Goal: Task Accomplishment & Management: Complete application form

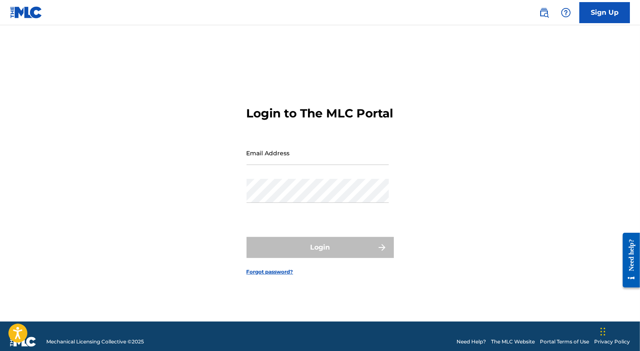
drag, startPoint x: 0, startPoint y: 0, endPoint x: 337, endPoint y: 163, distance: 374.1
click at [337, 163] on input "Email Address" at bounding box center [318, 153] width 142 height 24
type input "[EMAIL_ADDRESS][PERSON_NAME][DOMAIN_NAME]"
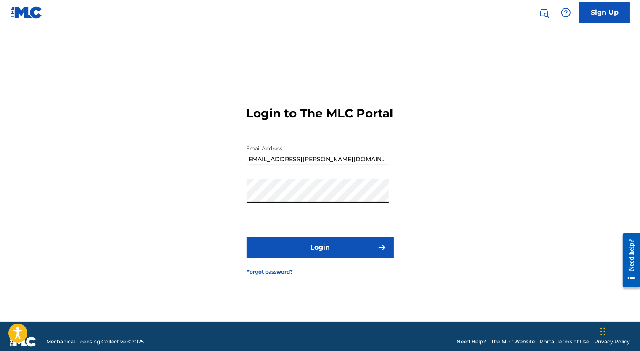
click at [247, 237] on button "Login" at bounding box center [320, 247] width 147 height 21
click at [356, 256] on button "Login" at bounding box center [320, 247] width 147 height 21
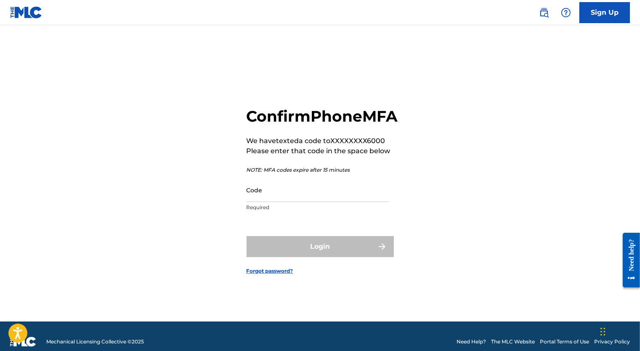
click at [292, 201] on input "Code" at bounding box center [318, 190] width 142 height 24
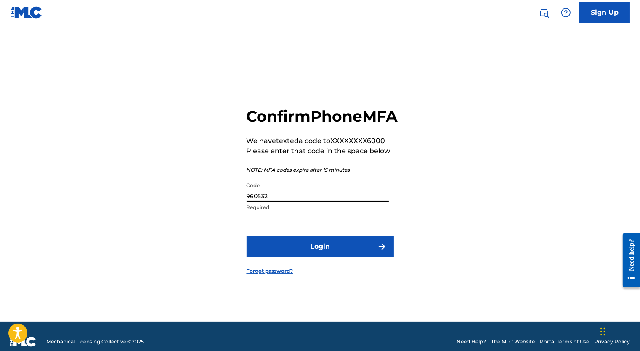
type input "960532"
click at [335, 246] on button "Login" at bounding box center [320, 246] width 147 height 21
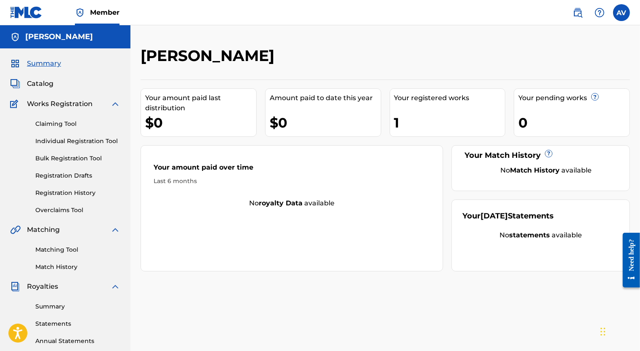
click at [71, 81] on div "Catalog" at bounding box center [65, 84] width 110 height 10
click at [52, 87] on span "Catalog" at bounding box center [40, 84] width 27 height 10
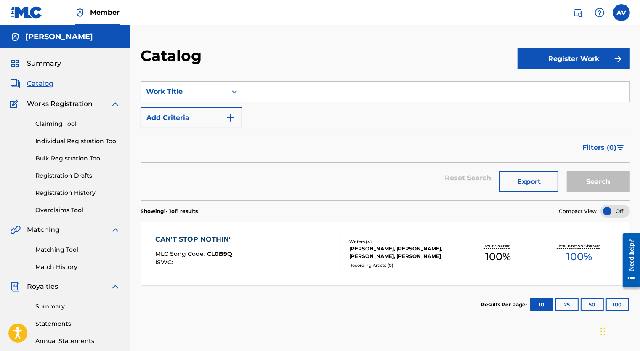
click at [240, 248] on div "CAN'T STOP NOTHIN' MLC Song Code : CL0B9Q ISWC :" at bounding box center [248, 253] width 186 height 38
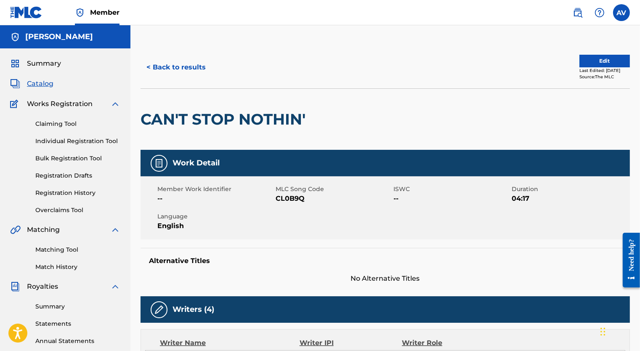
click at [602, 60] on button "Edit" at bounding box center [605, 61] width 51 height 13
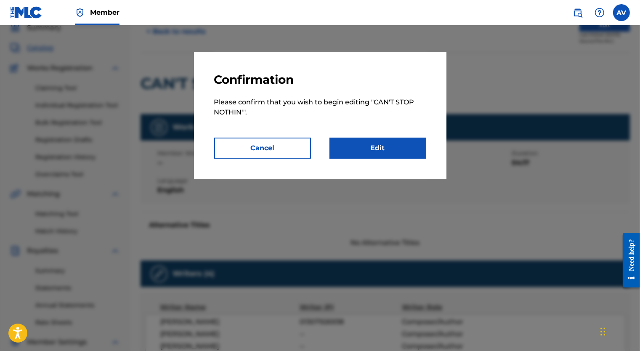
scroll to position [42, 0]
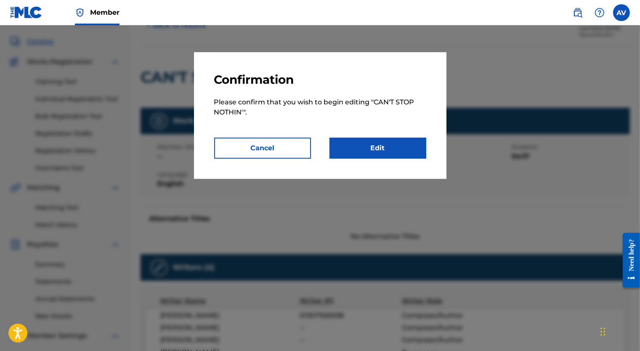
click at [398, 157] on link "Edit" at bounding box center [378, 148] width 97 height 21
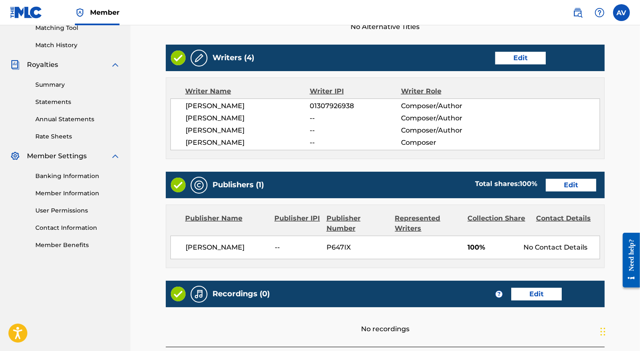
scroll to position [256, 0]
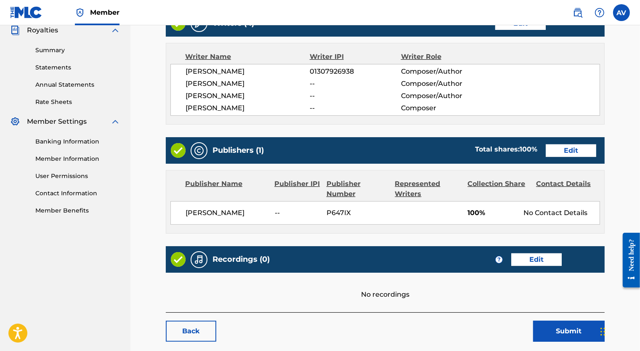
click at [574, 154] on link "Edit" at bounding box center [571, 150] width 51 height 13
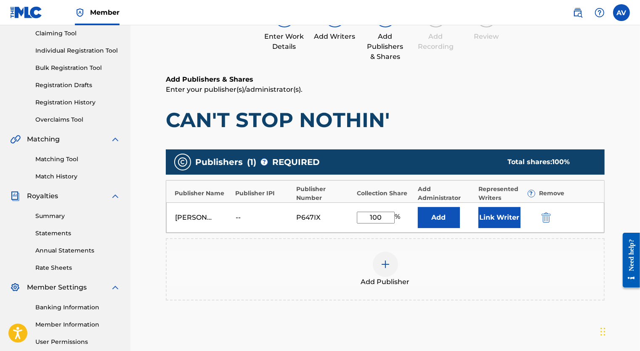
scroll to position [126, 0]
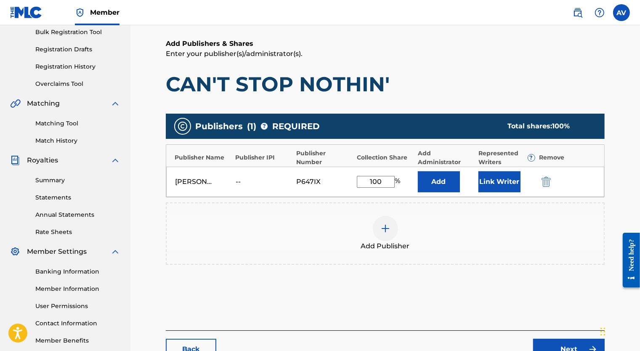
click at [389, 232] on img at bounding box center [386, 229] width 10 height 10
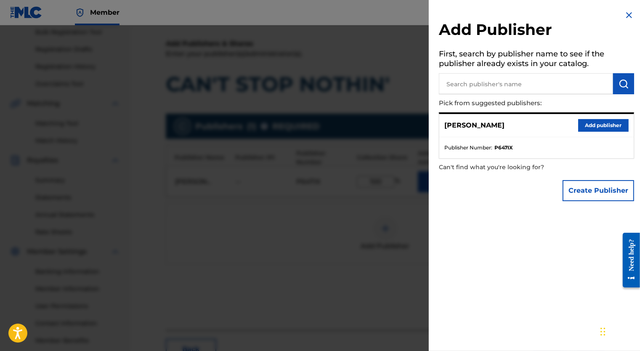
click at [567, 192] on button "Create Publisher" at bounding box center [599, 190] width 72 height 21
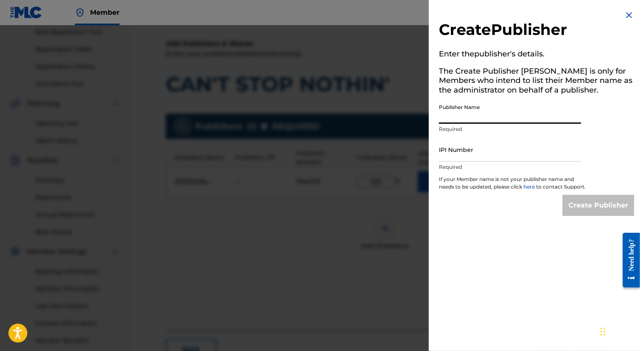
click at [495, 116] on input "Publisher Name" at bounding box center [510, 112] width 142 height 24
type input "[PERSON_NAME]"
click at [511, 157] on input "IPI Number" at bounding box center [510, 150] width 142 height 24
click at [500, 208] on div "Create Publisher" at bounding box center [536, 205] width 195 height 21
click at [629, 15] on img at bounding box center [629, 15] width 10 height 10
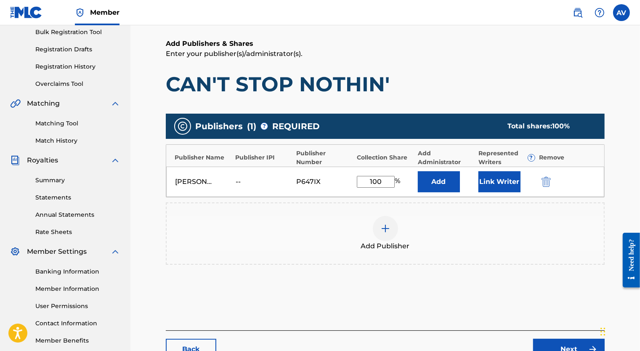
click at [385, 233] on div at bounding box center [385, 228] width 25 height 25
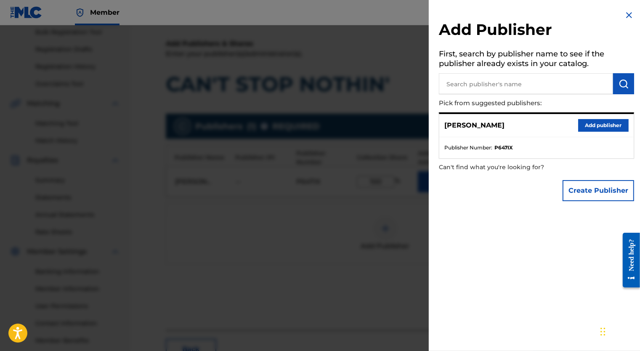
click at [503, 87] on input "text" at bounding box center [526, 83] width 174 height 21
click at [600, 204] on div "Create Publisher" at bounding box center [599, 190] width 72 height 29
click at [602, 195] on button "Create Publisher" at bounding box center [599, 190] width 72 height 21
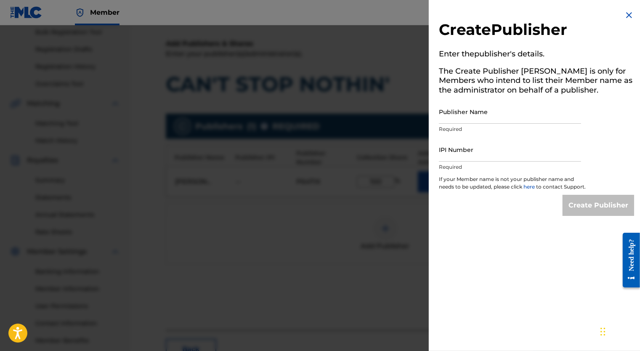
click at [361, 190] on div at bounding box center [320, 200] width 640 height 351
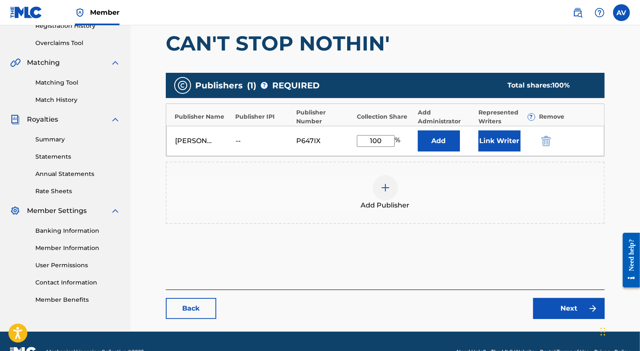
scroll to position [188, 0]
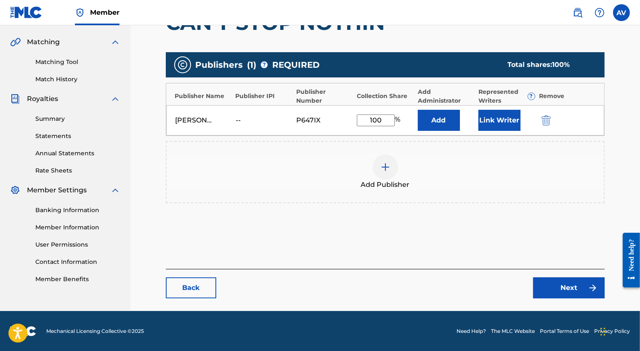
click at [196, 290] on link "Back" at bounding box center [191, 287] width 51 height 21
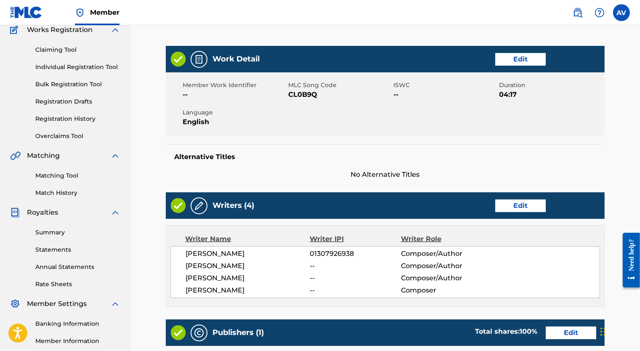
scroll to position [84, 0]
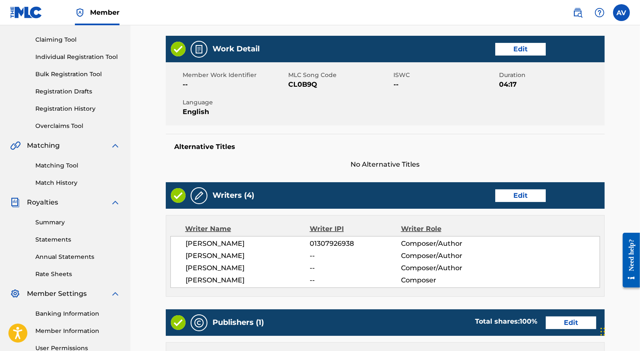
click at [522, 193] on link "Edit" at bounding box center [520, 195] width 51 height 13
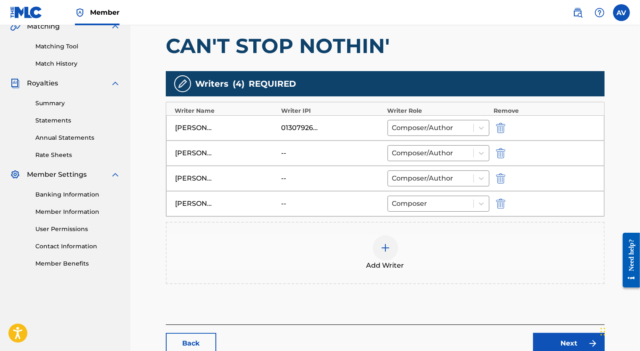
scroll to position [210, 0]
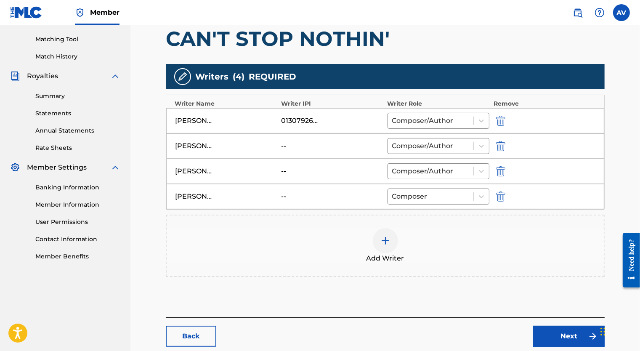
click at [380, 243] on div at bounding box center [385, 240] width 25 height 25
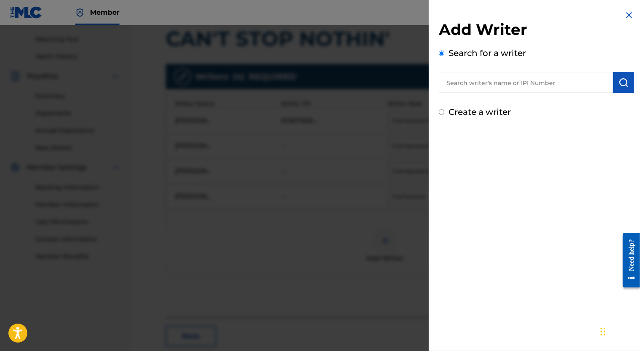
click at [473, 84] on input "text" at bounding box center [526, 82] width 174 height 21
type input "01308308376"
click at [623, 85] on img "submit" at bounding box center [624, 82] width 10 height 10
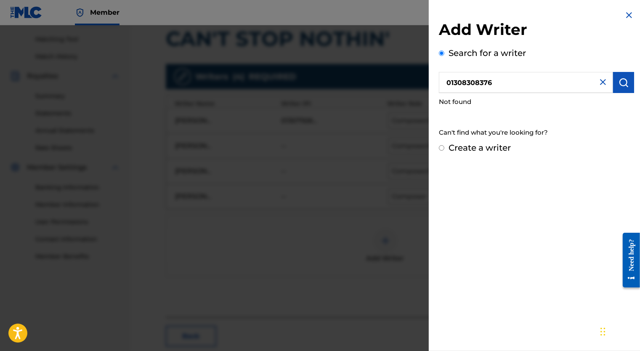
click at [631, 13] on img at bounding box center [629, 15] width 10 height 10
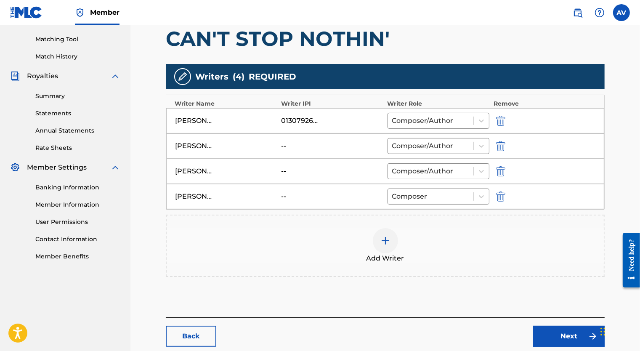
click at [214, 324] on div "Back Next" at bounding box center [385, 331] width 439 height 29
click at [210, 332] on link "Back" at bounding box center [191, 336] width 51 height 21
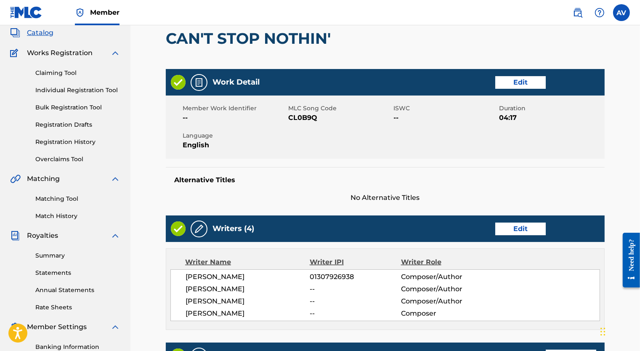
scroll to position [168, 0]
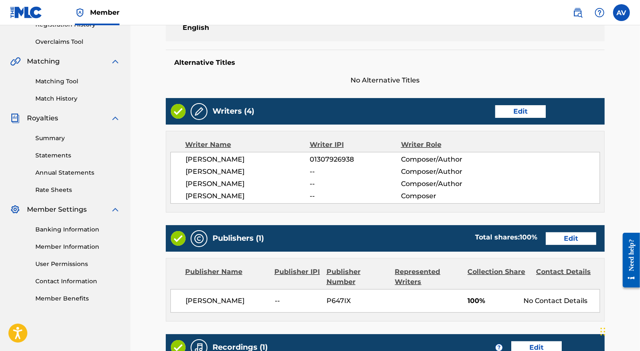
click at [559, 242] on link "Edit" at bounding box center [571, 238] width 51 height 13
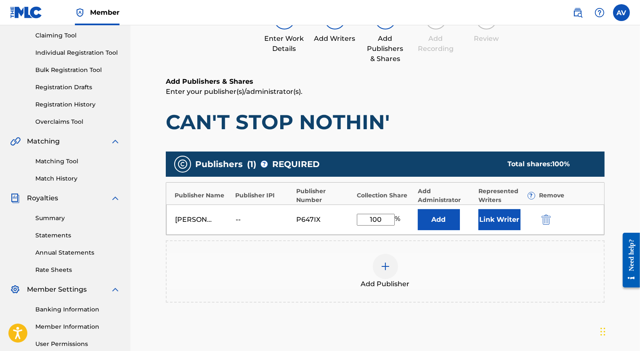
scroll to position [126, 0]
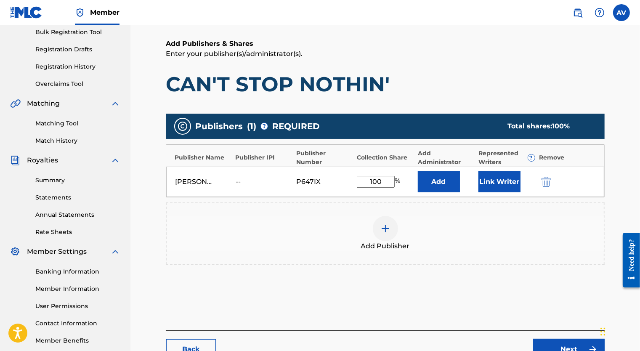
click at [395, 225] on div at bounding box center [385, 228] width 25 height 25
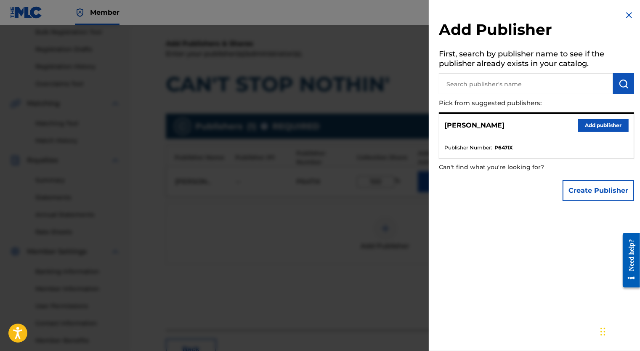
click at [575, 184] on button "Create Publisher" at bounding box center [599, 190] width 72 height 21
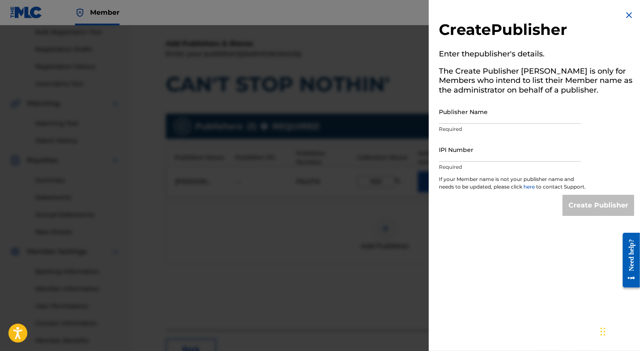
click at [488, 116] on input "Publisher Name" at bounding box center [510, 112] width 142 height 24
type input "[PERSON_NAME]"
click at [488, 156] on input "IPI Number" at bounding box center [510, 150] width 142 height 24
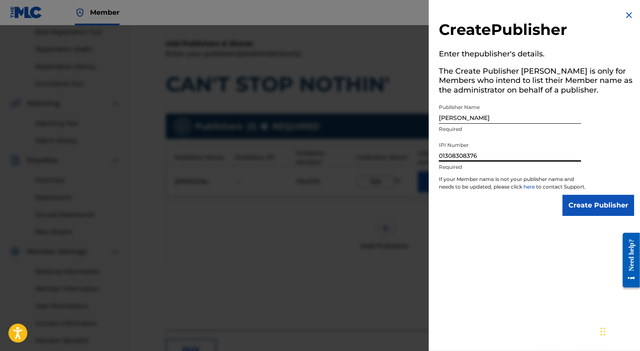
type input "01308308376"
click at [574, 216] on input "Create Publisher" at bounding box center [599, 205] width 72 height 21
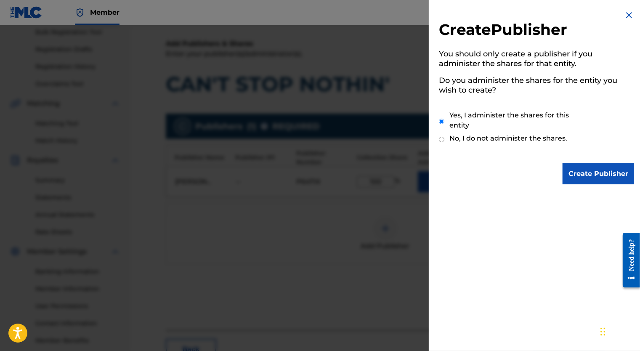
click at [442, 140] on input "No, I do not administer the shares." at bounding box center [441, 140] width 5 height 8
radio input "true"
click at [567, 173] on input "Create Publisher" at bounding box center [599, 173] width 72 height 21
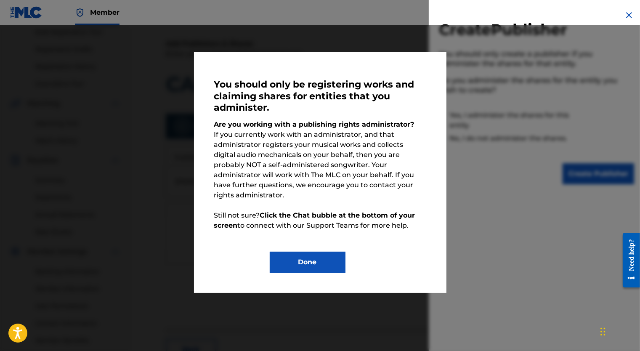
click at [333, 252] on button "Done" at bounding box center [308, 262] width 76 height 21
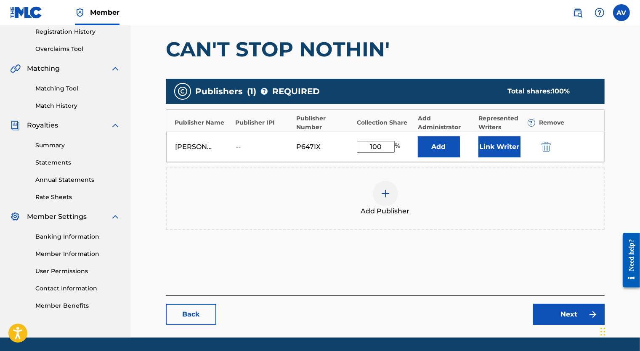
scroll to position [168, 0]
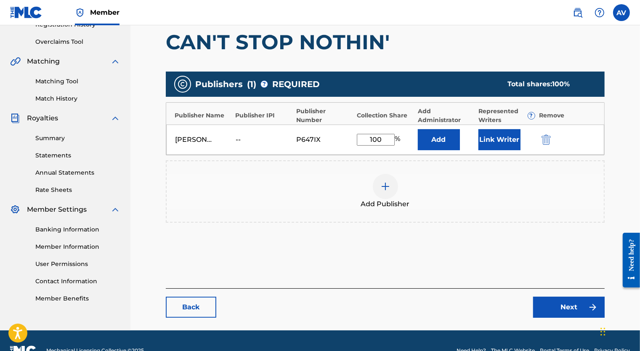
click at [389, 193] on div at bounding box center [385, 186] width 25 height 25
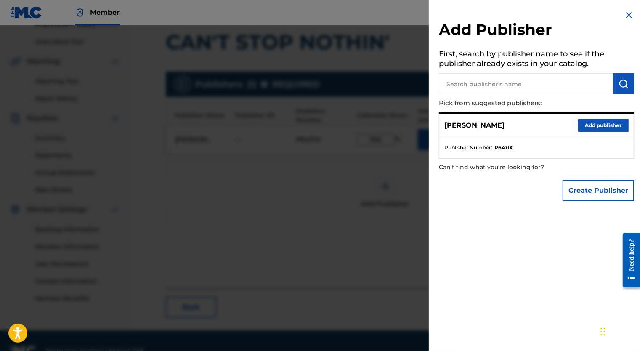
click at [478, 87] on input "text" at bounding box center [526, 83] width 174 height 21
type input "[PERSON_NAME]"
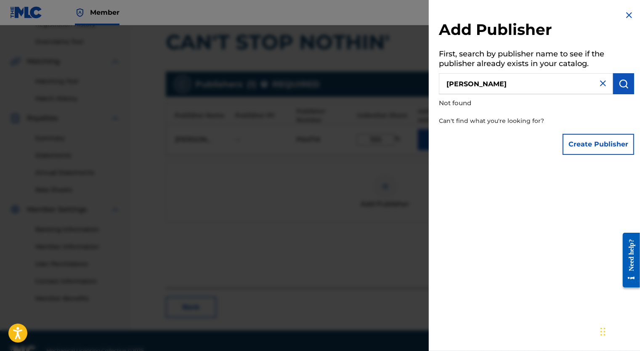
click at [567, 141] on button "Create Publisher" at bounding box center [599, 144] width 72 height 21
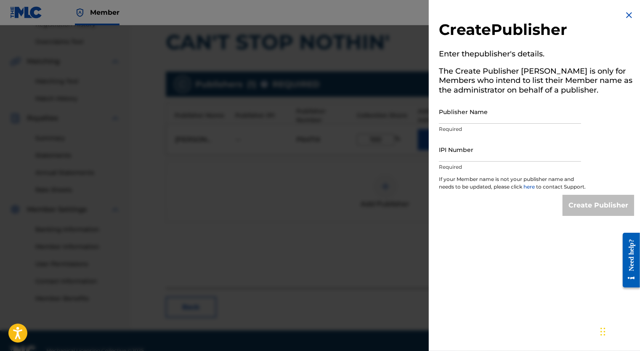
click at [528, 152] on input "IPI Number" at bounding box center [510, 150] width 142 height 24
type input "01308308376"
type input "[PERSON_NAME]"
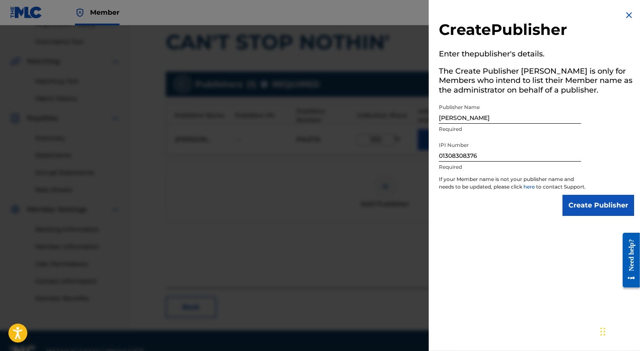
click at [571, 216] on input "Create Publisher" at bounding box center [599, 205] width 72 height 21
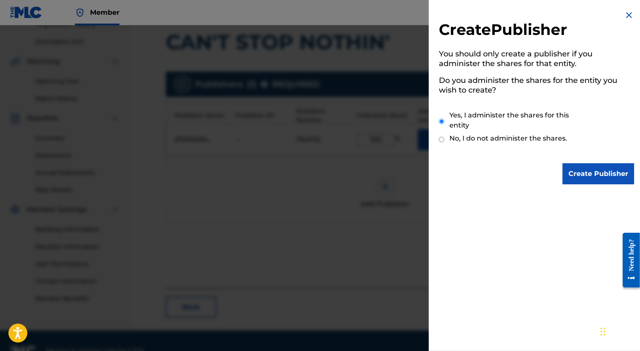
click at [440, 141] on input "No, I do not administer the shares." at bounding box center [441, 140] width 5 height 8
radio input "true"
click at [442, 123] on input "Yes, I administer the shares for this entity" at bounding box center [441, 121] width 5 height 18
radio input "true"
click at [578, 178] on input "Create Publisher" at bounding box center [599, 173] width 72 height 21
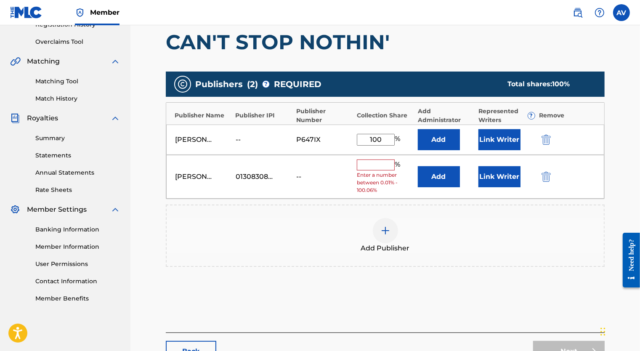
click at [543, 176] on img "submit" at bounding box center [546, 177] width 9 height 10
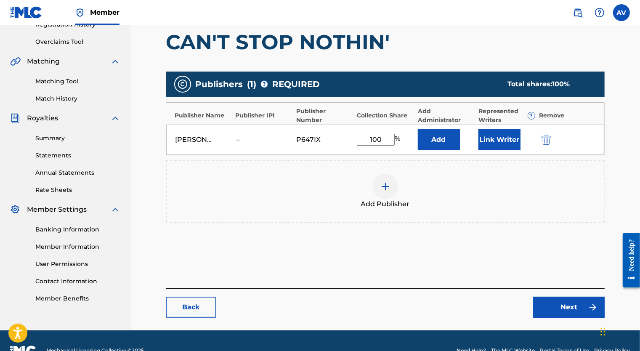
click at [485, 141] on button "Link Writer" at bounding box center [500, 139] width 42 height 21
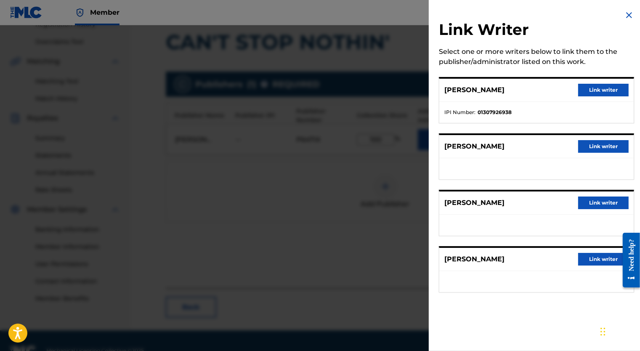
click at [600, 84] on button "Link writer" at bounding box center [603, 90] width 51 height 13
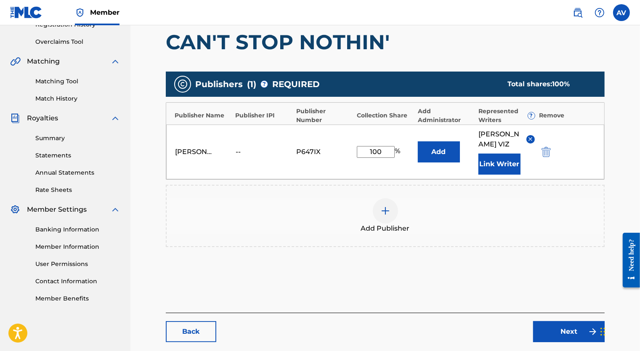
drag, startPoint x: 233, startPoint y: 151, endPoint x: 257, endPoint y: 171, distance: 31.4
click at [255, 168] on div "[PERSON_NAME] -- P647IX 100 % Add [PERSON_NAME] Link Writer" at bounding box center [385, 152] width 438 height 55
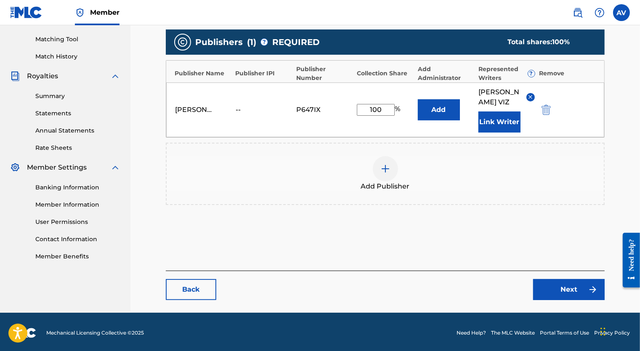
scroll to position [212, 0]
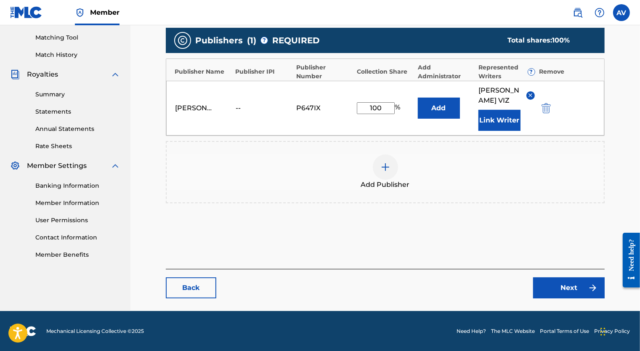
click at [384, 170] on img at bounding box center [386, 167] width 10 height 10
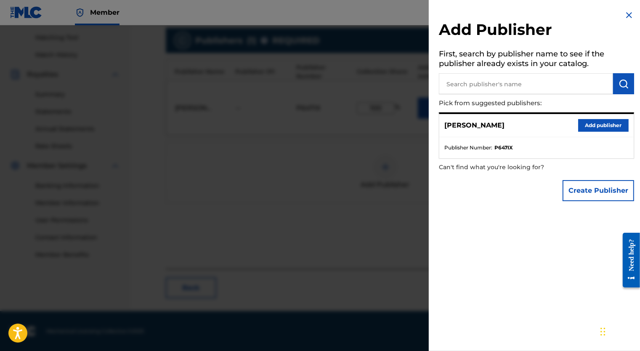
click at [466, 90] on input "text" at bounding box center [526, 83] width 174 height 21
type input "[PERSON_NAME]"
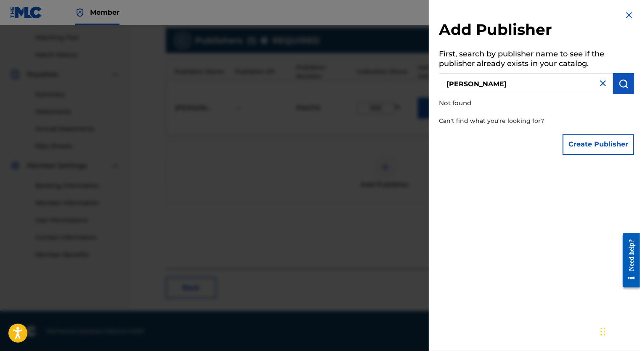
click at [598, 86] on img at bounding box center [603, 83] width 10 height 10
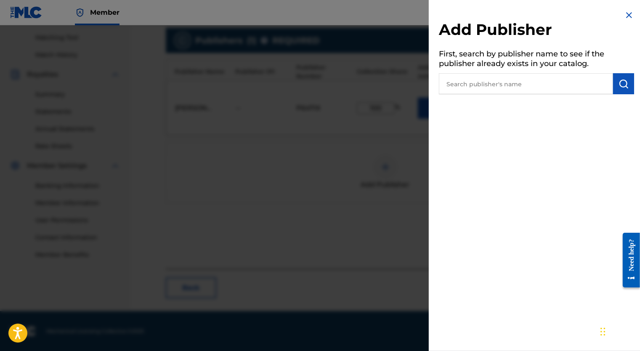
click at [628, 17] on img at bounding box center [629, 15] width 10 height 10
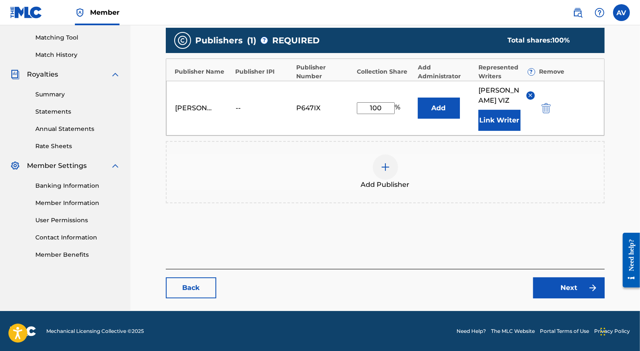
click at [559, 285] on link "Next" at bounding box center [569, 287] width 72 height 21
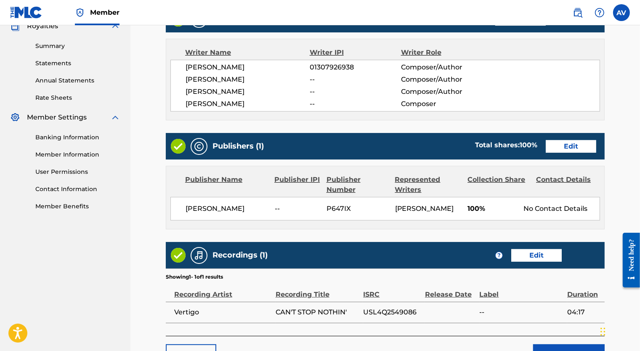
scroll to position [242, 0]
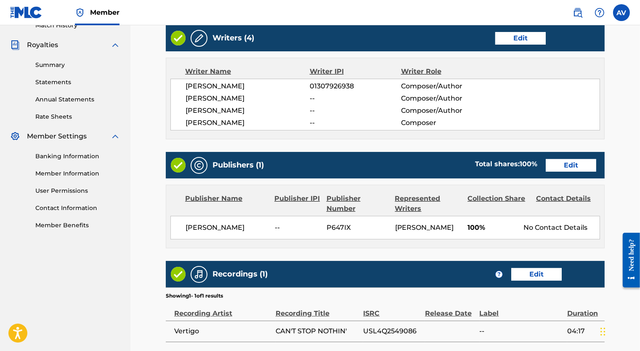
click at [517, 37] on link "Edit" at bounding box center [520, 38] width 51 height 13
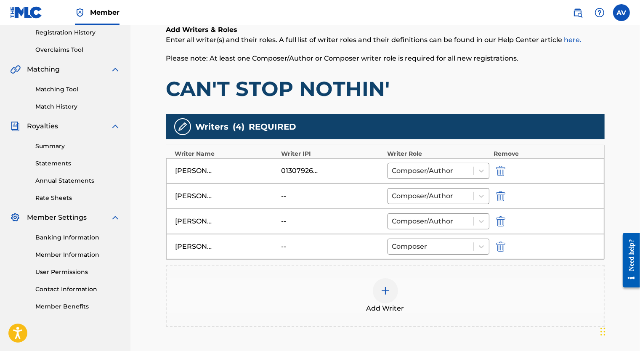
scroll to position [210, 0]
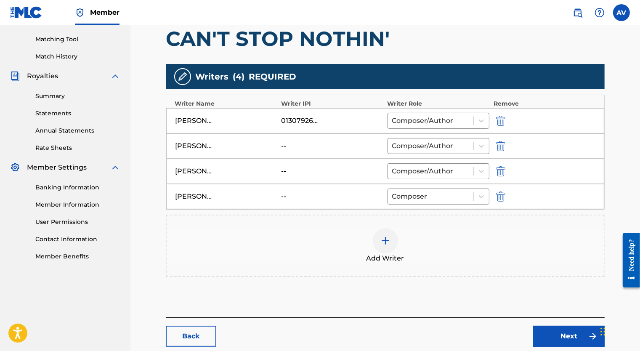
click at [322, 121] on div "01307926938" at bounding box center [332, 121] width 102 height 10
click at [285, 116] on div "01307926938" at bounding box center [300, 121] width 38 height 10
click at [299, 120] on div "01307926938" at bounding box center [300, 121] width 38 height 10
click at [302, 108] on div "[PERSON_NAME] VIZ 01307926938 Composer/Author" at bounding box center [385, 120] width 438 height 25
click at [307, 102] on div "Writer IPI" at bounding box center [332, 103] width 102 height 9
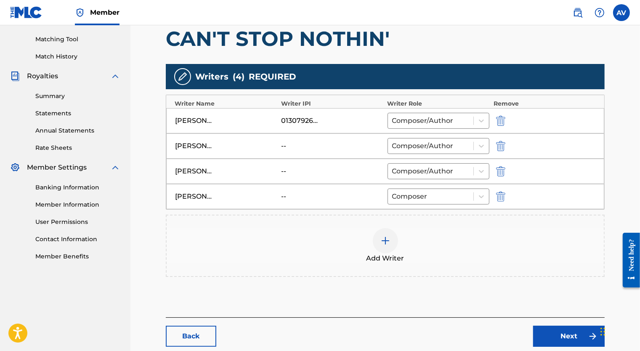
click at [185, 332] on link "Back" at bounding box center [191, 336] width 51 height 21
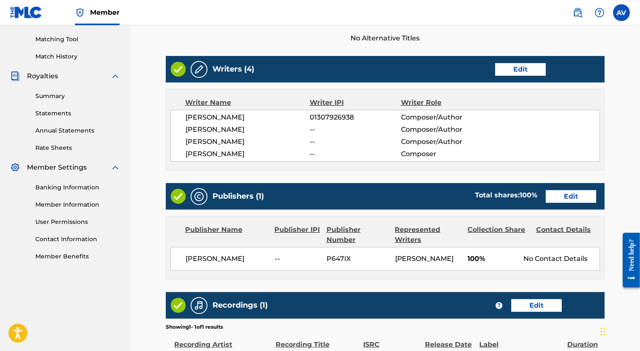
scroll to position [295, 0]
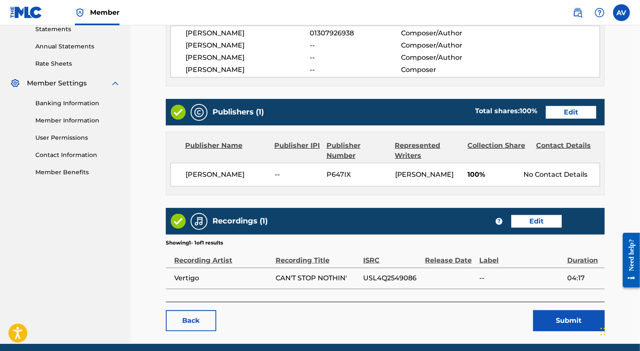
click at [573, 114] on link "Edit" at bounding box center [571, 112] width 51 height 13
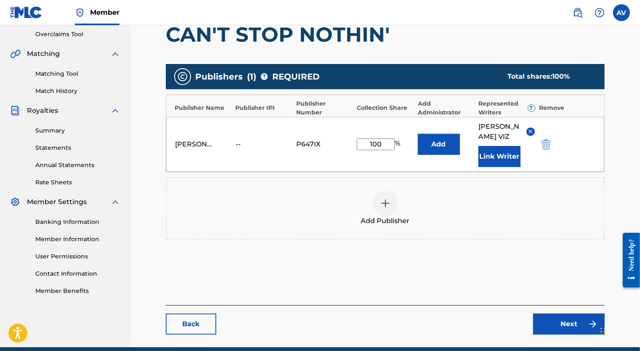
scroll to position [170, 0]
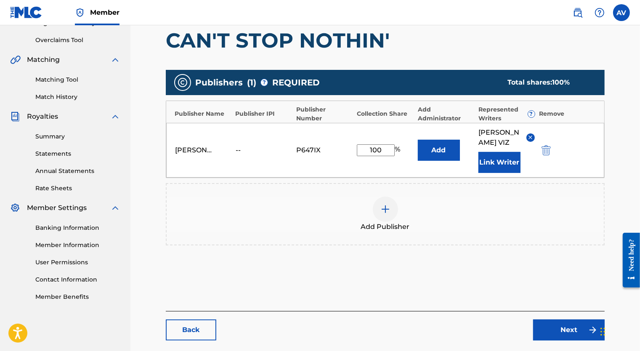
click at [544, 326] on link "Next" at bounding box center [569, 330] width 72 height 21
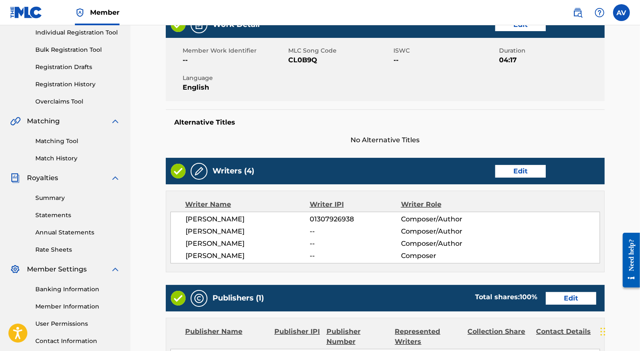
scroll to position [126, 0]
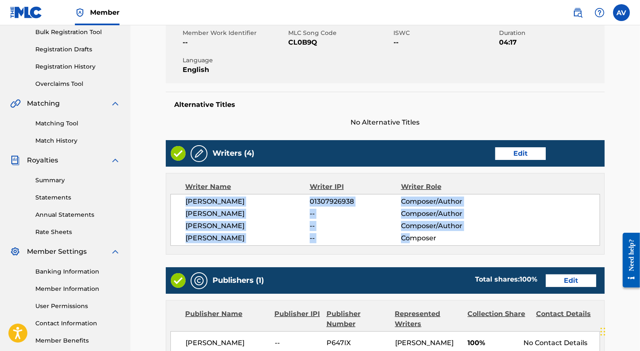
drag, startPoint x: 186, startPoint y: 200, endPoint x: 410, endPoint y: 239, distance: 226.9
click at [410, 239] on div "[PERSON_NAME] VIZ 01307926938 Composer/Author [PERSON_NAME] -- Composer/Author …" at bounding box center [385, 220] width 430 height 52
drag, startPoint x: 410, startPoint y: 239, endPoint x: 359, endPoint y: 233, distance: 51.7
click at [359, 233] on span "--" at bounding box center [355, 238] width 91 height 10
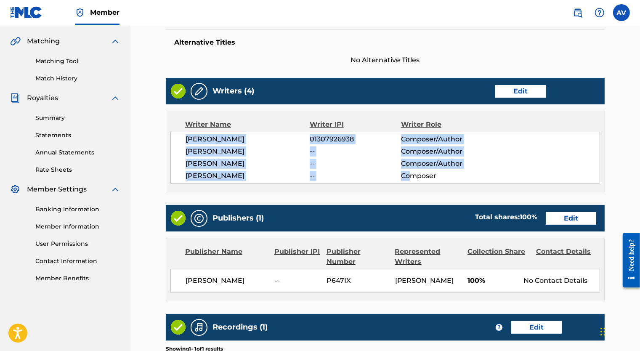
scroll to position [210, 0]
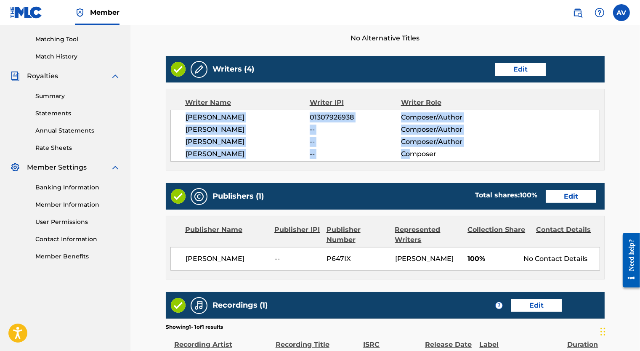
click at [211, 146] on span "[PERSON_NAME]" at bounding box center [248, 142] width 124 height 10
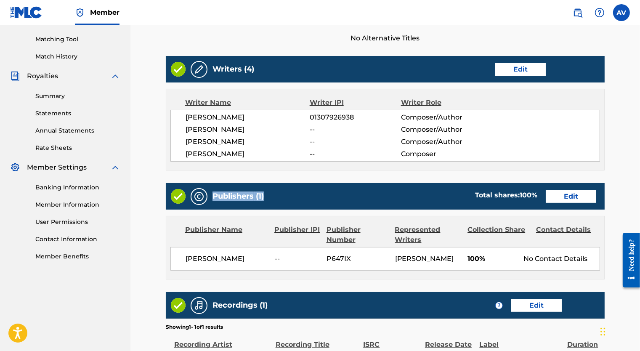
drag, startPoint x: 211, startPoint y: 196, endPoint x: 328, endPoint y: 192, distance: 116.3
click at [328, 192] on div "Publishers (1) Total shares: 100 % Edit" at bounding box center [385, 196] width 439 height 27
click at [242, 197] on h5 "Publishers (1)" at bounding box center [238, 197] width 51 height 10
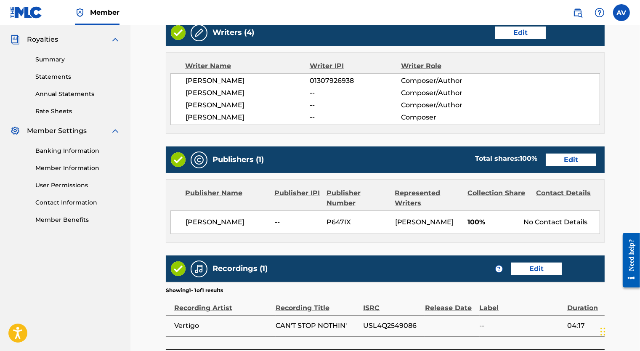
scroll to position [253, 0]
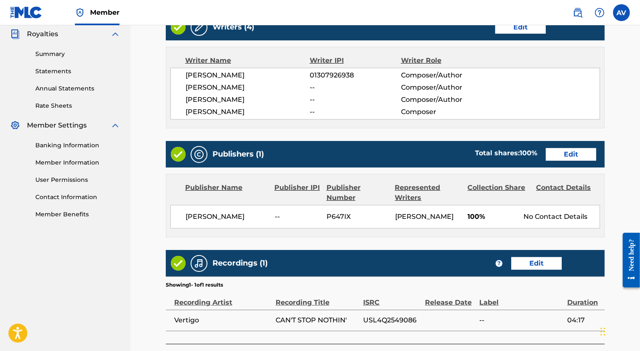
click at [562, 155] on link "Edit" at bounding box center [571, 154] width 51 height 13
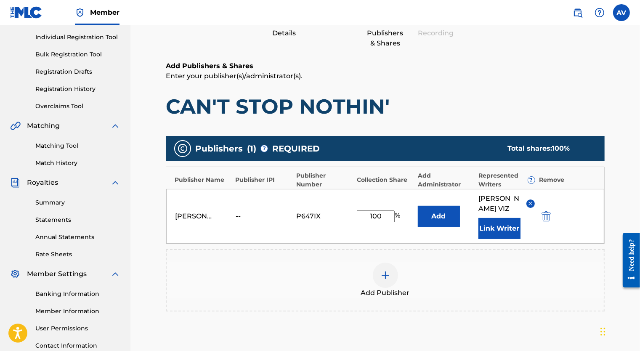
scroll to position [210, 0]
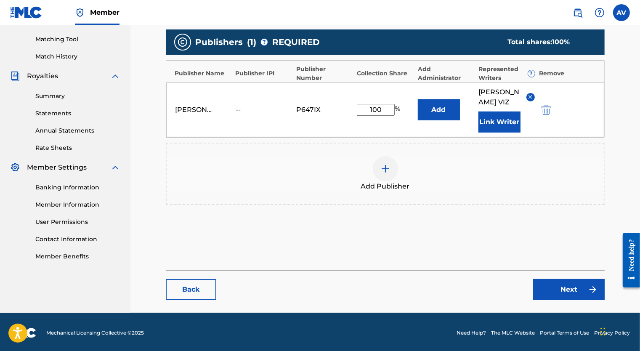
click at [385, 171] on img at bounding box center [386, 169] width 10 height 10
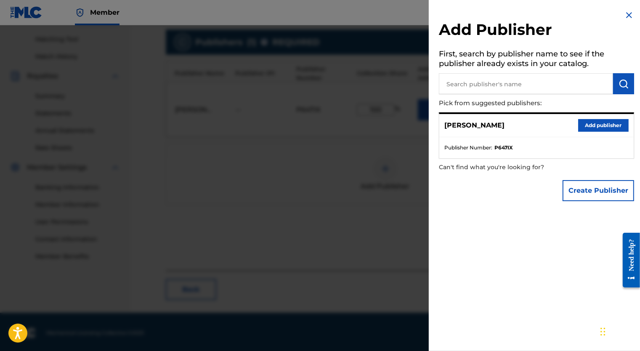
click at [515, 88] on input "text" at bounding box center [526, 83] width 174 height 21
click at [573, 184] on button "Create Publisher" at bounding box center [599, 190] width 72 height 21
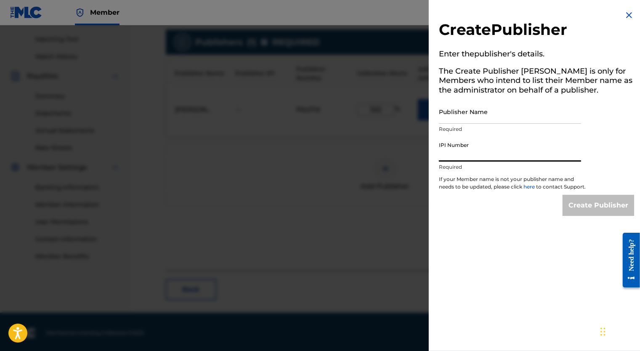
click at [464, 149] on input "IPI Number" at bounding box center [510, 150] width 142 height 24
type input "01308308376"
type input "[PERSON_NAME]"
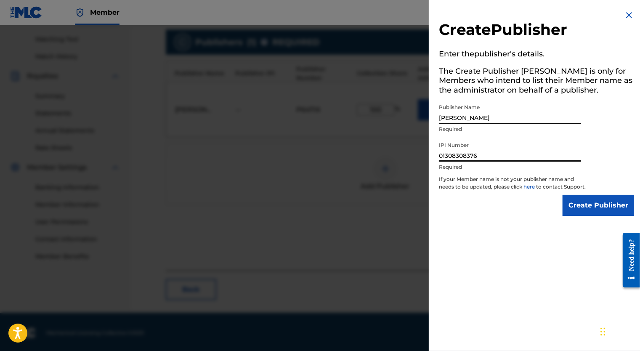
click at [568, 212] on input "Create Publisher" at bounding box center [599, 205] width 72 height 21
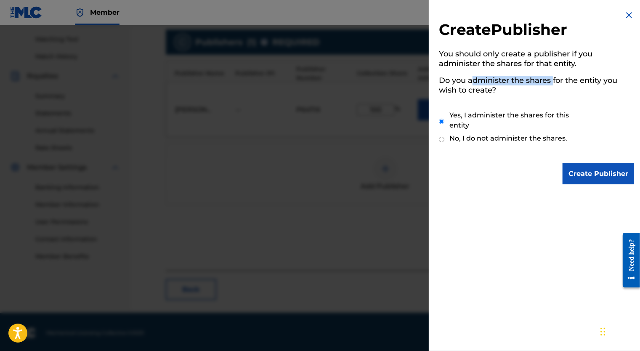
drag, startPoint x: 472, startPoint y: 77, endPoint x: 553, endPoint y: 76, distance: 81.3
click at [553, 76] on h5 "Do you administer the shares for the entity you wish to create?" at bounding box center [536, 86] width 195 height 27
drag, startPoint x: 553, startPoint y: 76, endPoint x: 482, endPoint y: 95, distance: 73.5
click at [482, 95] on h5 "Do you administer the shares for the entity you wish to create?" at bounding box center [536, 86] width 195 height 27
click at [449, 115] on div "Yes, I administer the shares for this entity" at bounding box center [512, 121] width 147 height 18
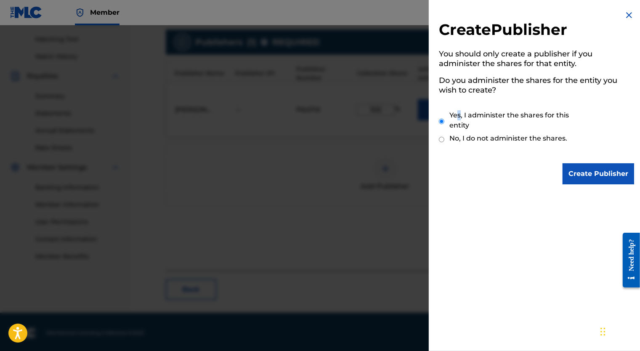
click at [461, 119] on label "Yes, I administer the shares for this entity" at bounding box center [518, 120] width 137 height 20
drag, startPoint x: 461, startPoint y: 119, endPoint x: 443, endPoint y: 121, distance: 18.7
click at [444, 120] on input "Yes, I administer the shares for this entity" at bounding box center [441, 121] width 5 height 18
click at [461, 121] on label "Yes, I administer the shares for this entity" at bounding box center [518, 120] width 137 height 20
click at [445, 121] on input "Yes, I administer the shares for this entity" at bounding box center [441, 121] width 5 height 18
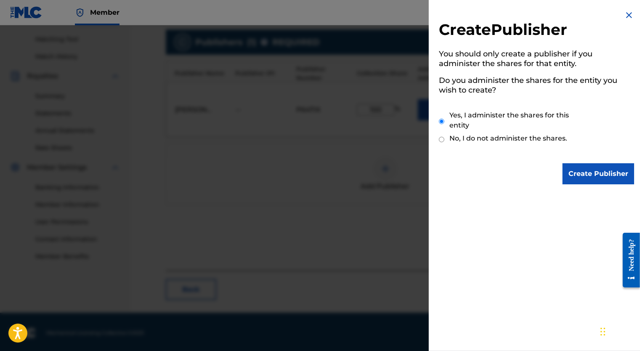
click at [439, 140] on input "No, I do not administer the shares." at bounding box center [441, 140] width 5 height 8
radio input "true"
click at [440, 120] on input "Yes, I administer the shares for this entity" at bounding box center [441, 121] width 5 height 18
radio input "true"
click at [624, 14] on img at bounding box center [629, 15] width 10 height 10
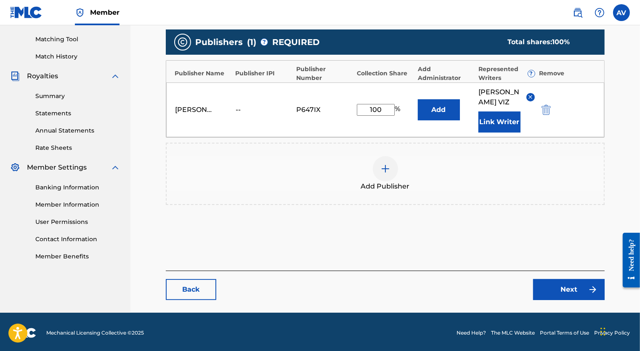
scroll to position [168, 0]
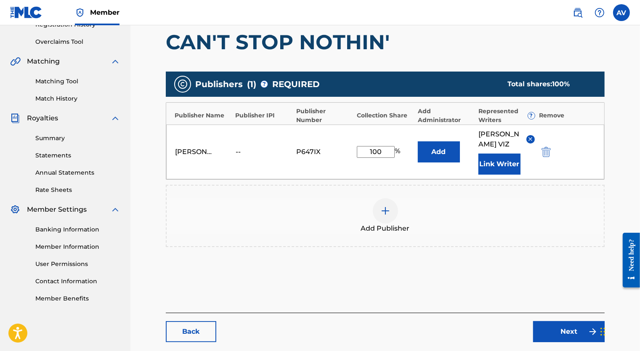
drag, startPoint x: 234, startPoint y: 149, endPoint x: 244, endPoint y: 150, distance: 10.2
click at [245, 151] on div "[PERSON_NAME] -- P647IX 100 % Add [PERSON_NAME] Link Writer" at bounding box center [385, 152] width 438 height 55
drag, startPoint x: 234, startPoint y: 115, endPoint x: 275, endPoint y: 119, distance: 41.4
click at [275, 119] on div "Publisher Name Publisher IPI Publisher Number Collection Share Add Administrato…" at bounding box center [385, 114] width 438 height 22
drag, startPoint x: 275, startPoint y: 119, endPoint x: 254, endPoint y: 120, distance: 21.5
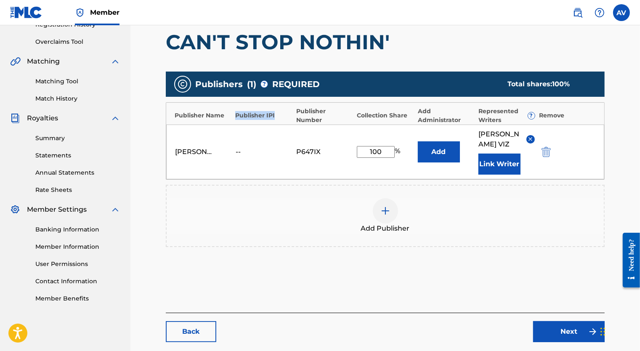
click at [254, 120] on div "Publisher Name Publisher IPI Publisher Number Collection Share Add Administrato…" at bounding box center [385, 114] width 438 height 22
click at [255, 115] on div "Publisher IPI" at bounding box center [263, 115] width 56 height 9
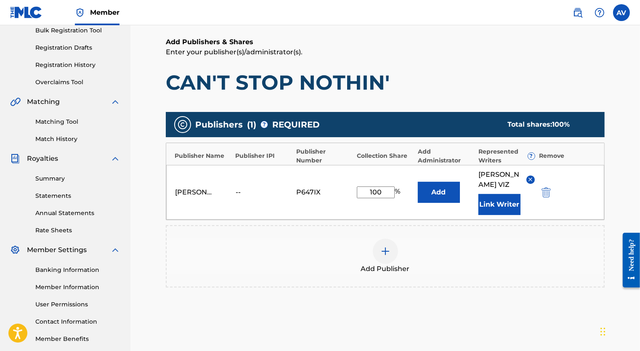
scroll to position [170, 0]
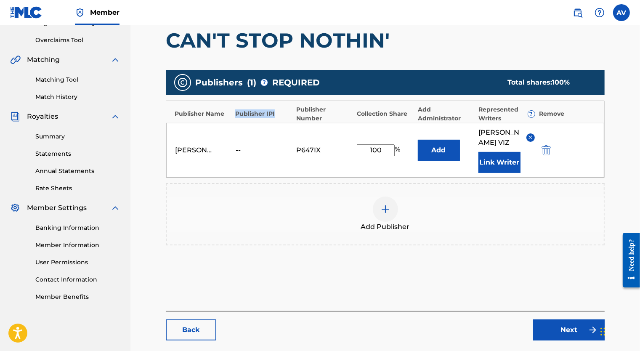
drag, startPoint x: 233, startPoint y: 115, endPoint x: 276, endPoint y: 117, distance: 43.4
click at [276, 117] on div "Publisher Name Publisher IPI Publisher Number Collection Share Add Administrato…" at bounding box center [385, 112] width 438 height 22
drag, startPoint x: 276, startPoint y: 117, endPoint x: 269, endPoint y: 117, distance: 7.6
click at [269, 117] on div "Publisher IPI" at bounding box center [263, 113] width 56 height 9
click at [261, 116] on div "Publisher IPI" at bounding box center [263, 113] width 56 height 9
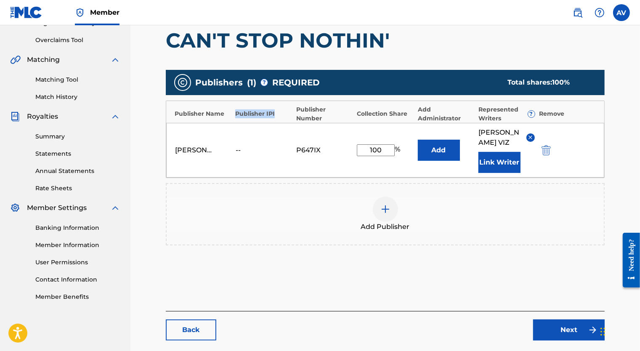
drag, startPoint x: 235, startPoint y: 112, endPoint x: 282, endPoint y: 113, distance: 46.3
click at [282, 113] on div "Publisher IPI" at bounding box center [263, 113] width 56 height 9
drag, startPoint x: 282, startPoint y: 113, endPoint x: 265, endPoint y: 112, distance: 16.5
click at [265, 112] on div "Publisher IPI" at bounding box center [263, 113] width 56 height 9
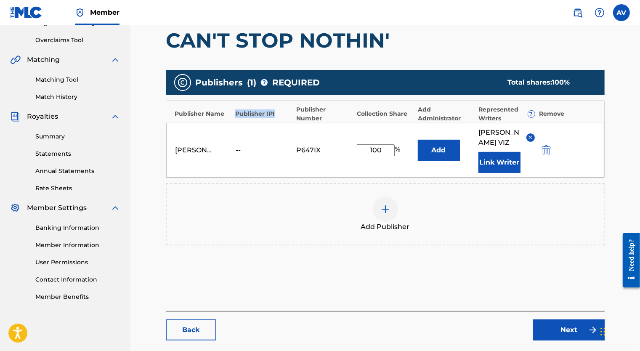
click at [265, 112] on div "Publisher IPI" at bounding box center [263, 113] width 56 height 9
click at [233, 117] on div "Publisher Name Publisher IPI Publisher Number Collection Share Add Administrato…" at bounding box center [385, 112] width 438 height 22
drag, startPoint x: 234, startPoint y: 147, endPoint x: 282, endPoint y: 149, distance: 48.0
click at [282, 149] on div "[PERSON_NAME] -- P647IX 100 % Add [PERSON_NAME] Link Writer" at bounding box center [385, 150] width 438 height 55
drag, startPoint x: 174, startPoint y: 150, endPoint x: 239, endPoint y: 149, distance: 64.4
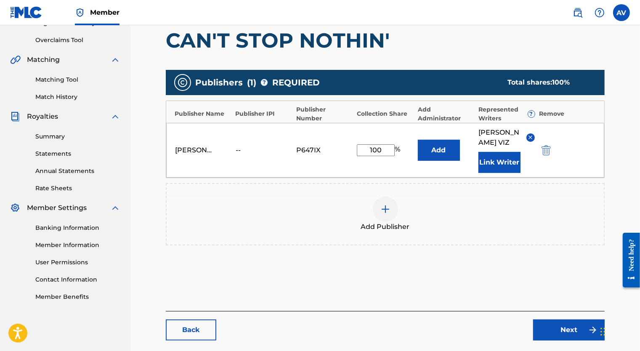
click at [239, 149] on div "[PERSON_NAME] -- P647IX 100 % Add [PERSON_NAME] Link Writer" at bounding box center [385, 150] width 438 height 55
drag, startPoint x: 298, startPoint y: 147, endPoint x: 271, endPoint y: 136, distance: 29.3
click at [323, 146] on div "P647IX" at bounding box center [315, 150] width 38 height 10
click at [384, 209] on img at bounding box center [386, 209] width 10 height 10
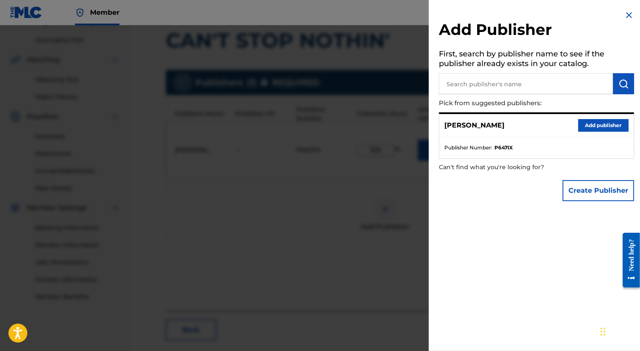
click at [630, 14] on img at bounding box center [629, 15] width 10 height 10
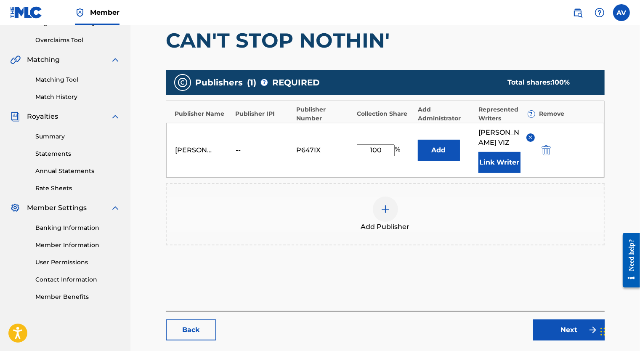
click at [382, 202] on div at bounding box center [385, 209] width 25 height 25
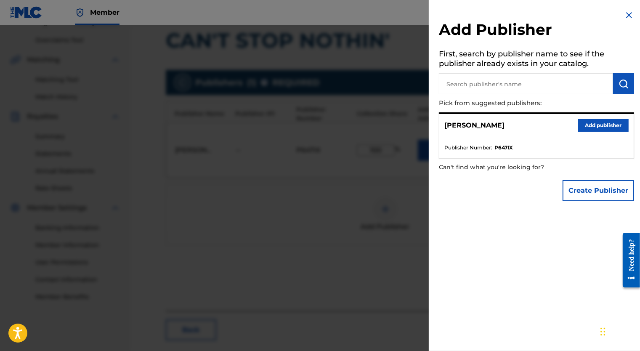
click at [626, 13] on img at bounding box center [629, 15] width 10 height 10
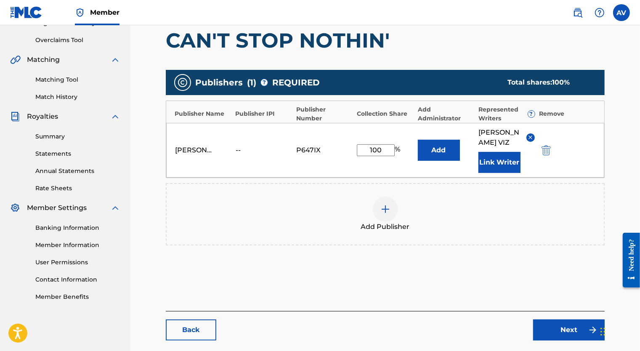
scroll to position [212, 0]
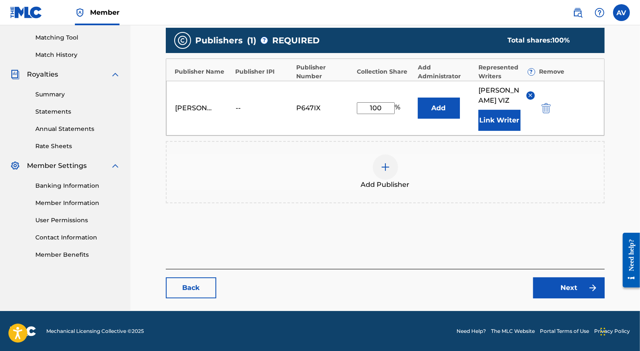
click at [400, 149] on div "Add Publisher" at bounding box center [385, 172] width 439 height 62
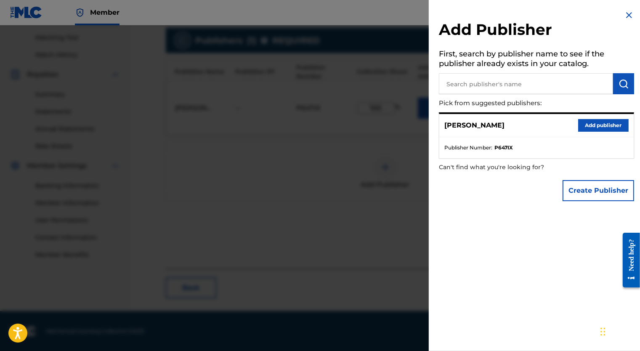
click at [627, 18] on img at bounding box center [629, 15] width 10 height 10
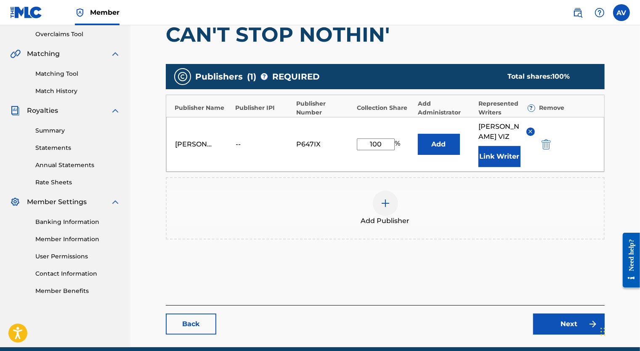
scroll to position [170, 0]
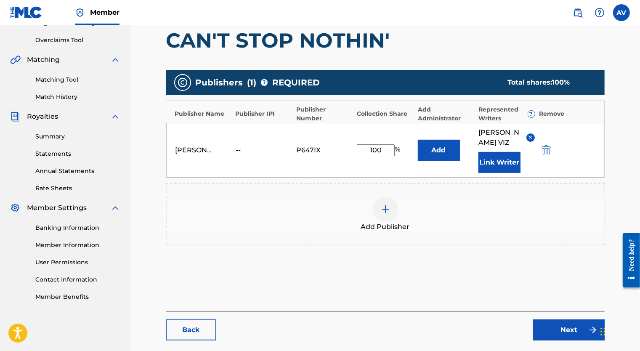
drag, startPoint x: 227, startPoint y: 147, endPoint x: 287, endPoint y: 152, distance: 59.9
click at [287, 152] on div "[PERSON_NAME] -- P647IX 100 % Add [PERSON_NAME] Link Writer" at bounding box center [385, 150] width 438 height 55
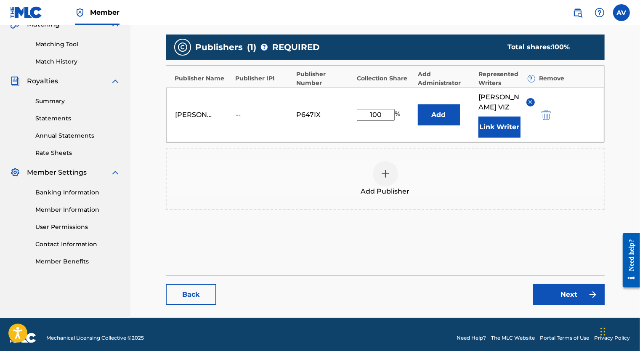
scroll to position [212, 0]
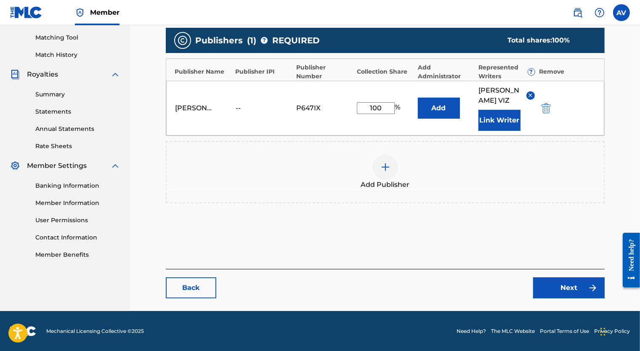
click at [575, 284] on link "Next" at bounding box center [569, 287] width 72 height 21
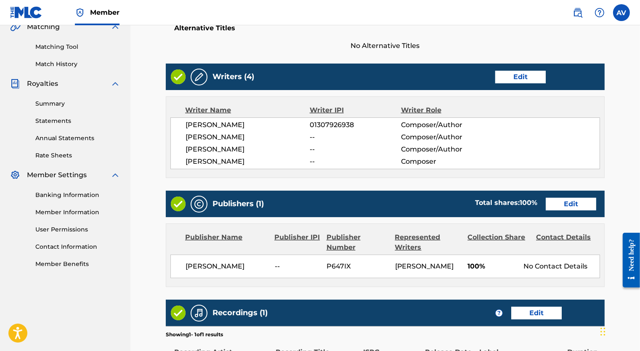
scroll to position [210, 0]
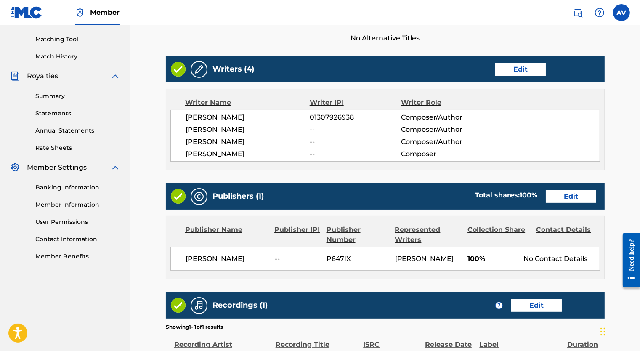
click at [567, 191] on link "Edit" at bounding box center [571, 196] width 51 height 13
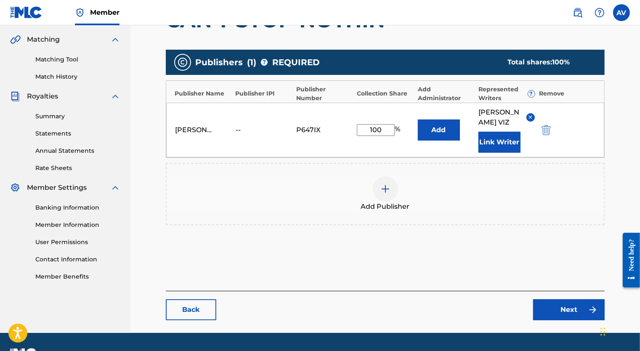
scroll to position [210, 0]
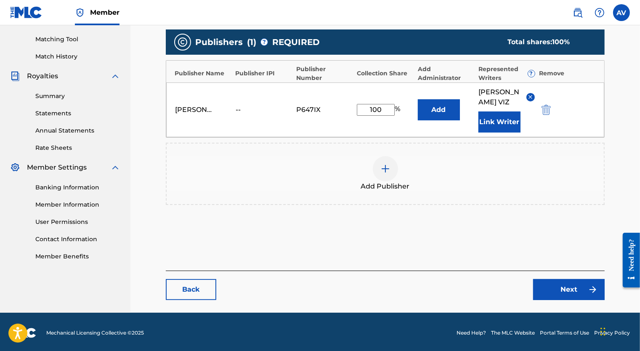
click at [370, 107] on input "100" at bounding box center [376, 110] width 38 height 12
click at [384, 107] on input "100" at bounding box center [376, 110] width 38 height 12
click at [385, 159] on div at bounding box center [385, 168] width 25 height 25
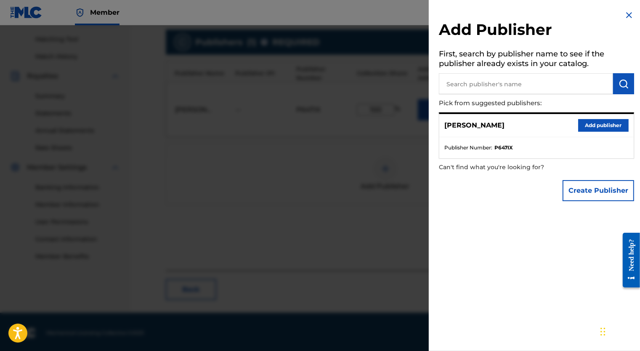
click at [589, 194] on button "Create Publisher" at bounding box center [599, 190] width 72 height 21
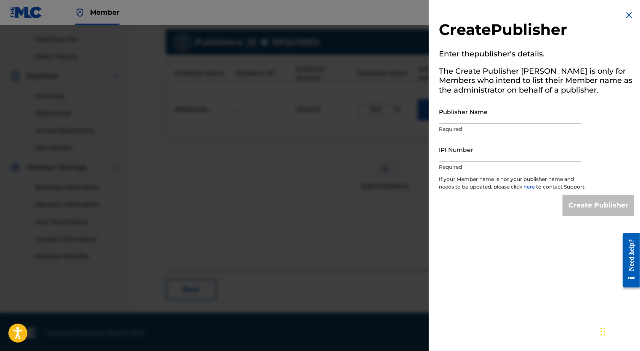
click at [457, 153] on input "IPI Number" at bounding box center [510, 150] width 142 height 24
type input "01308308376"
type input "[PERSON_NAME]"
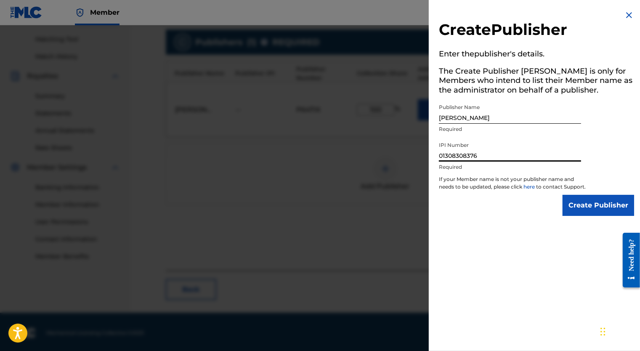
click at [575, 215] on input "Create Publisher" at bounding box center [599, 205] width 72 height 21
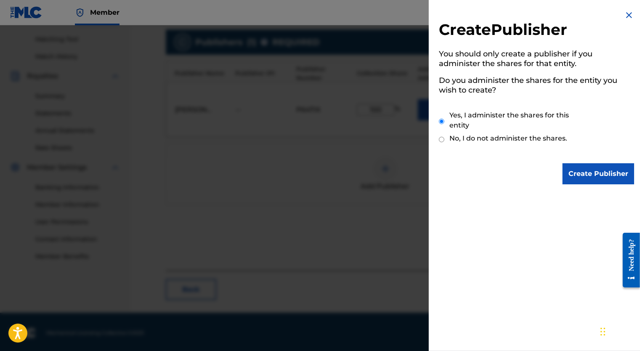
click at [573, 170] on input "Create Publisher" at bounding box center [599, 173] width 72 height 21
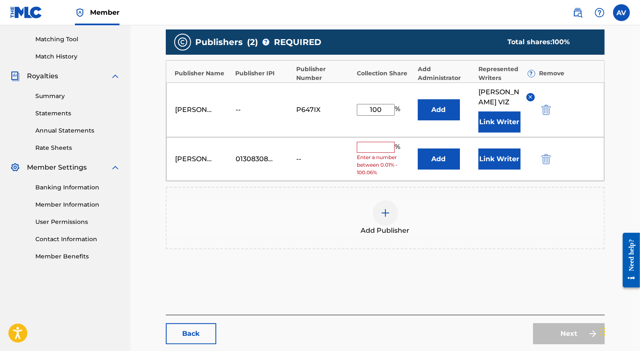
click at [252, 155] on div "01308308376" at bounding box center [255, 159] width 38 height 10
click at [246, 157] on div "01308308376" at bounding box center [255, 159] width 38 height 10
click at [548, 155] on img "submit" at bounding box center [546, 159] width 9 height 10
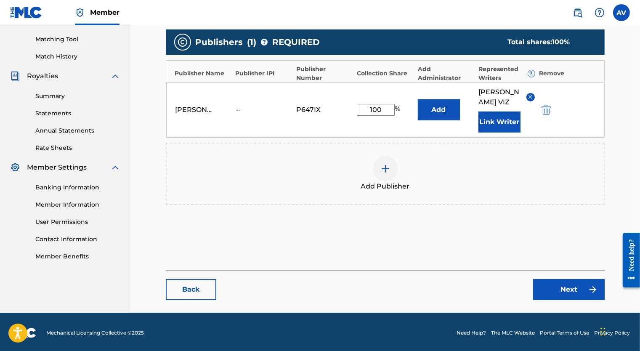
click at [385, 165] on img at bounding box center [386, 169] width 10 height 10
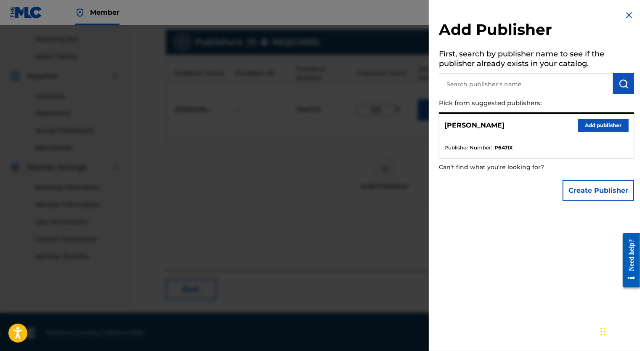
click at [482, 89] on input "text" at bounding box center [526, 83] width 174 height 21
type input "[PERSON_NAME]"
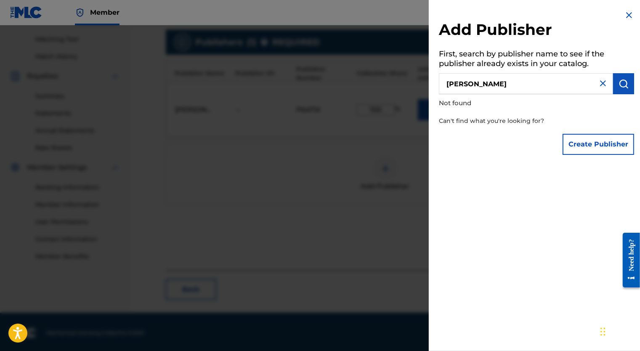
drag, startPoint x: 430, startPoint y: 77, endPoint x: 402, endPoint y: 80, distance: 28.0
click at [396, 79] on div "Add Publisher First, search by publisher name to see if the publisher already e…" at bounding box center [320, 188] width 640 height 326
type input "P663ZK"
click at [626, 17] on img at bounding box center [629, 15] width 10 height 10
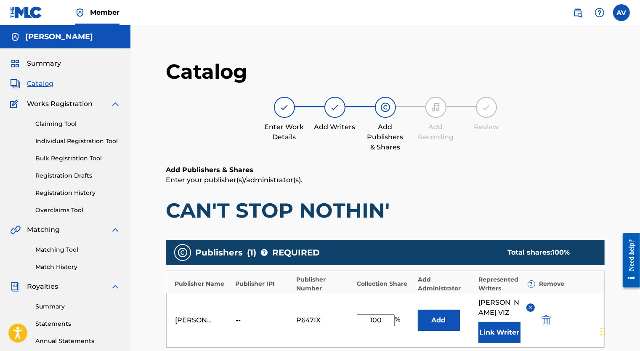
scroll to position [212, 0]
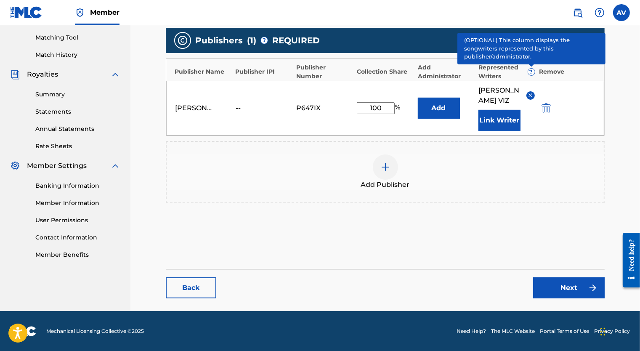
click at [532, 73] on span "?" at bounding box center [531, 72] width 7 height 7
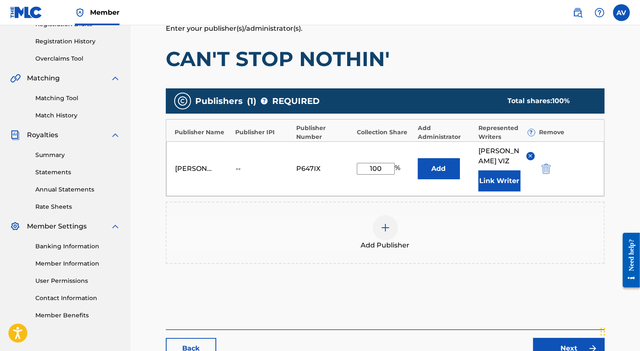
scroll to position [170, 0]
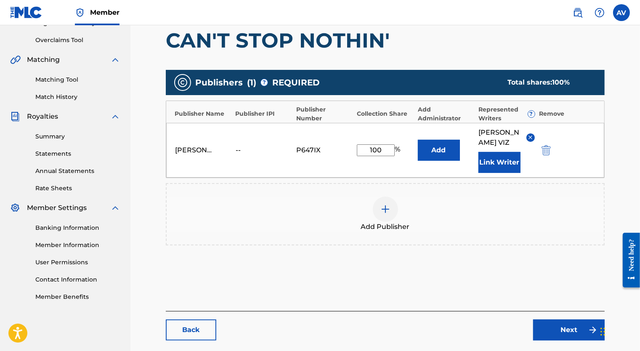
click at [384, 228] on span "Add Publisher" at bounding box center [385, 227] width 49 height 10
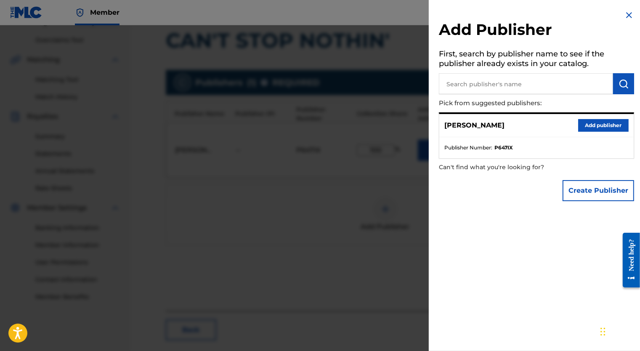
click at [626, 16] on img at bounding box center [629, 15] width 10 height 10
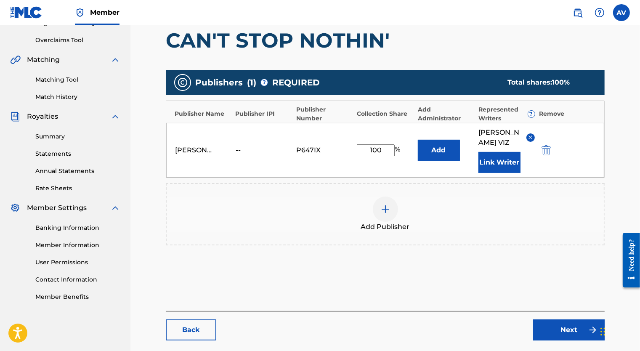
drag, startPoint x: 234, startPoint y: 145, endPoint x: 263, endPoint y: 148, distance: 29.2
click at [263, 148] on div "[PERSON_NAME] -- P647IX 100 % Add [PERSON_NAME] Link Writer" at bounding box center [385, 150] width 438 height 55
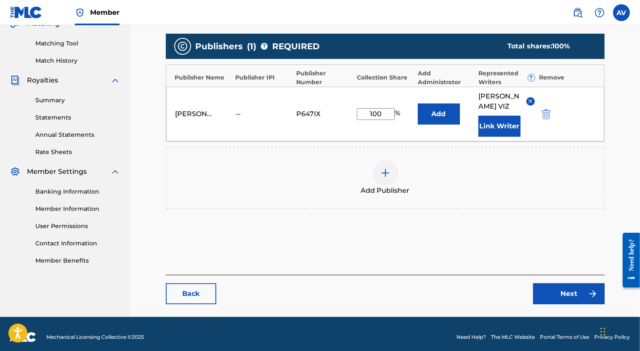
scroll to position [212, 0]
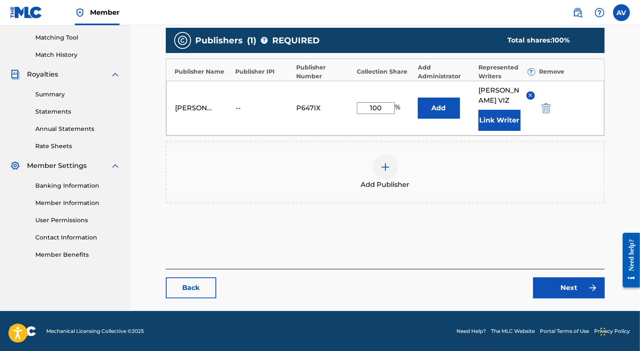
click at [570, 294] on link "Next" at bounding box center [569, 287] width 72 height 21
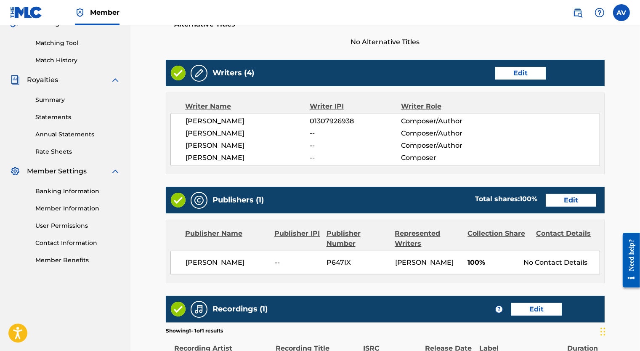
scroll to position [200, 0]
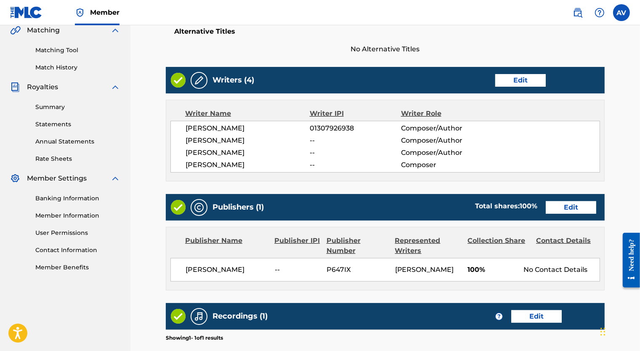
click at [265, 160] on span "[PERSON_NAME]" at bounding box center [248, 165] width 124 height 10
click at [504, 84] on link "Edit" at bounding box center [520, 80] width 51 height 13
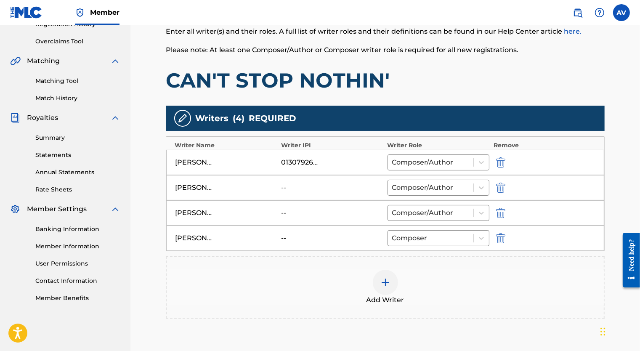
scroll to position [258, 0]
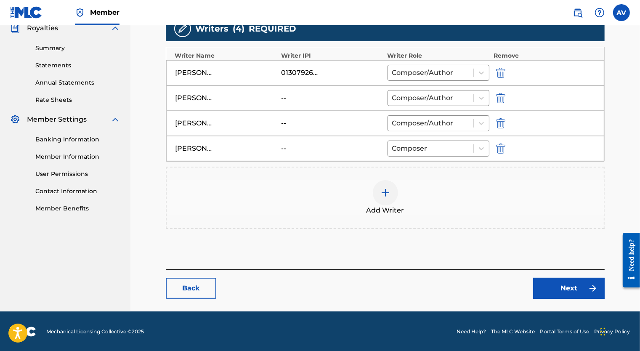
click at [389, 189] on img at bounding box center [386, 193] width 10 height 10
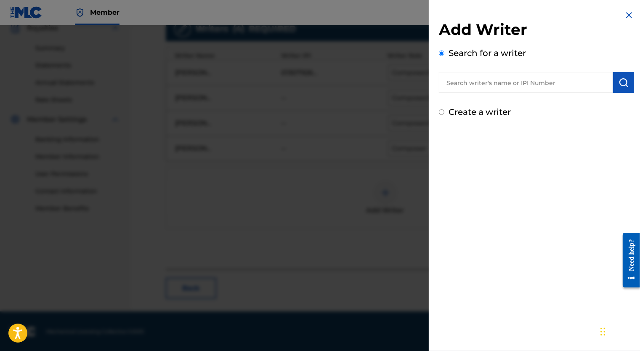
click at [629, 15] on img at bounding box center [629, 15] width 10 height 10
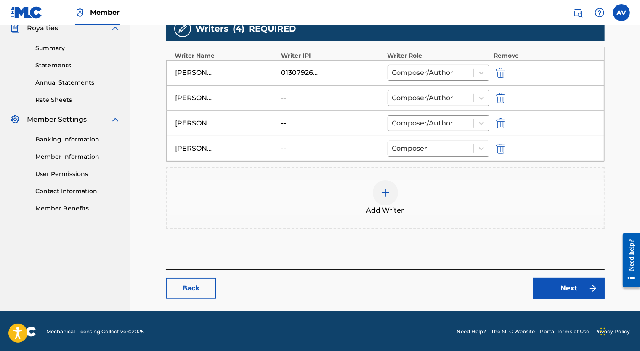
click at [202, 293] on link "Back" at bounding box center [191, 288] width 51 height 21
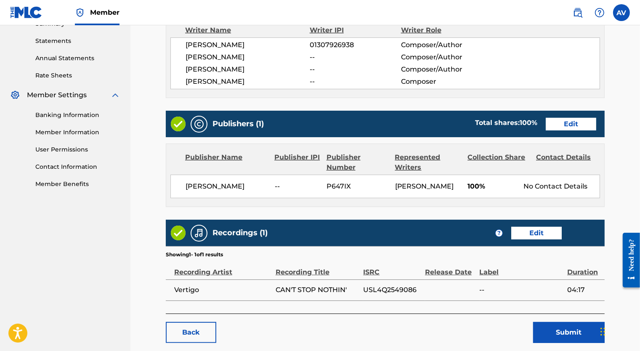
scroll to position [326, 0]
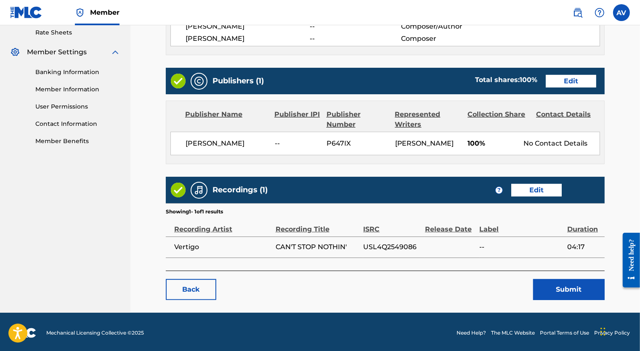
click at [574, 297] on button "Submit" at bounding box center [569, 289] width 72 height 21
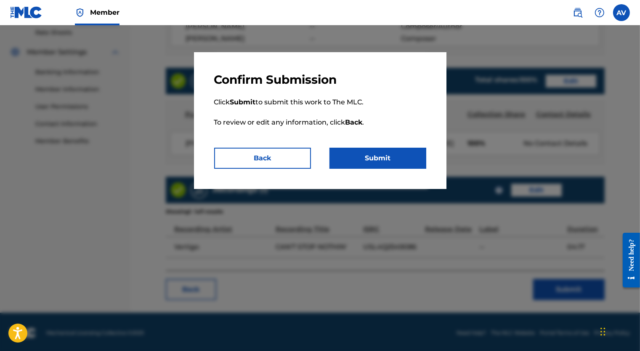
click at [380, 155] on button "Submit" at bounding box center [378, 158] width 97 height 21
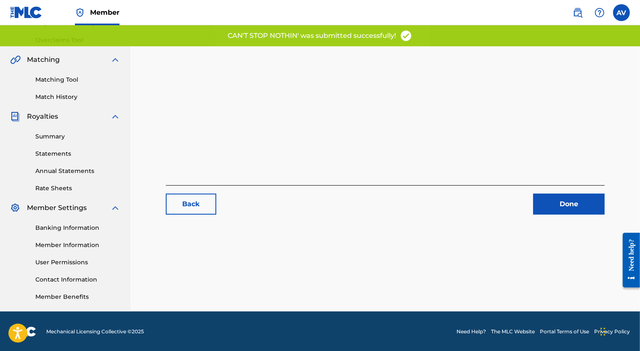
scroll to position [171, 0]
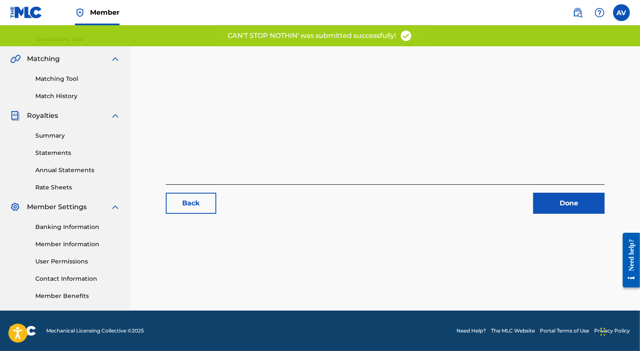
click at [557, 195] on link "Done" at bounding box center [569, 203] width 72 height 21
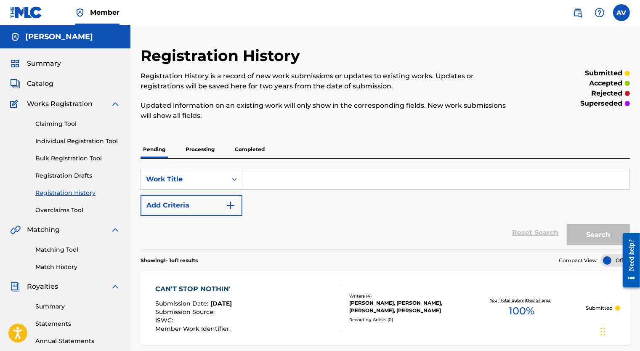
click at [255, 147] on p "Completed" at bounding box center [249, 150] width 35 height 18
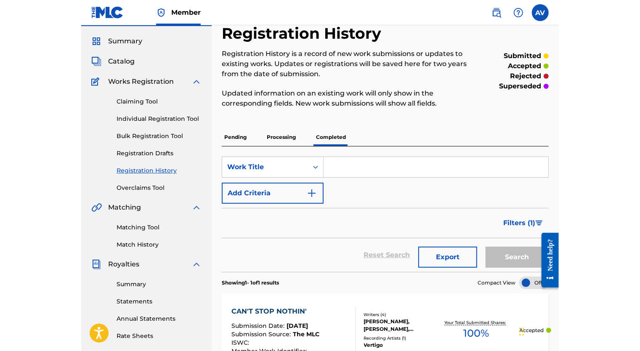
scroll to position [3, 0]
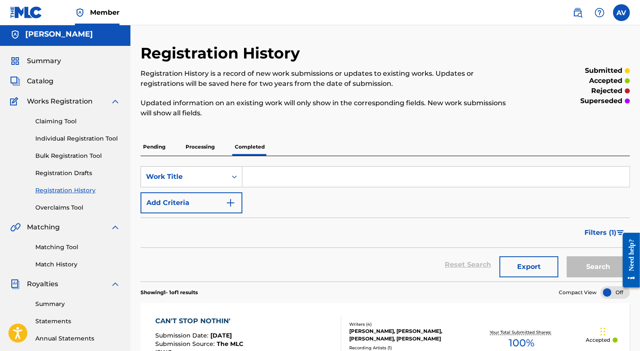
click at [614, 12] on label at bounding box center [621, 12] width 17 height 17
click at [622, 13] on input "AV [PERSON_NAME] [EMAIL_ADDRESS][PERSON_NAME][DOMAIN_NAME] Notification Prefere…" at bounding box center [622, 13] width 0 height 0
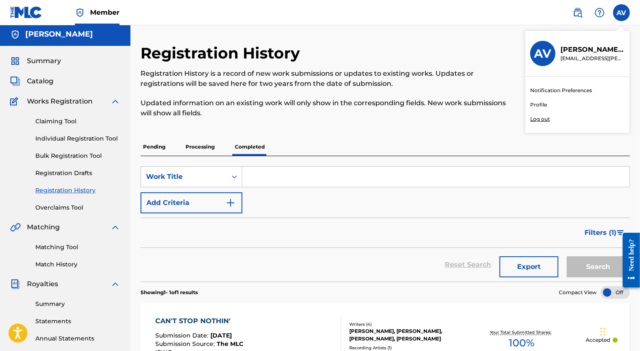
click at [548, 119] on p "Log out" at bounding box center [540, 119] width 20 height 8
click at [622, 13] on input "AV [PERSON_NAME] [EMAIL_ADDRESS][PERSON_NAME][DOMAIN_NAME] Notification Prefere…" at bounding box center [622, 13] width 0 height 0
